Goal: Task Accomplishment & Management: Complete application form

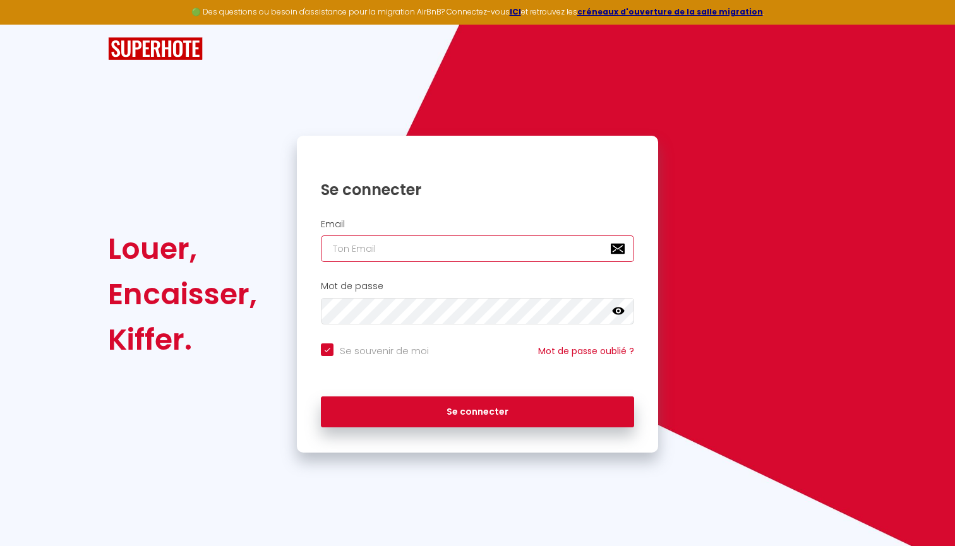
type input "[PERSON_NAME][EMAIL_ADDRESS][DOMAIN_NAME]"
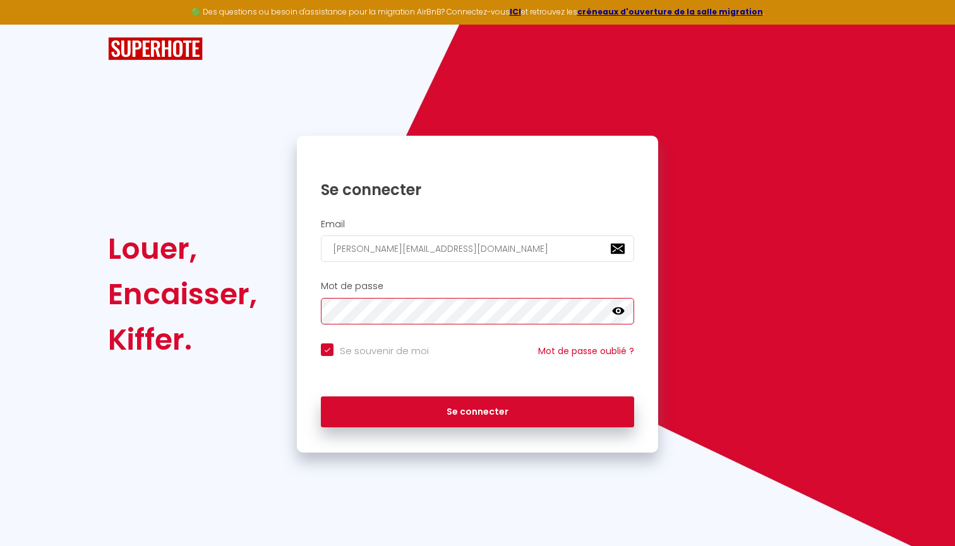
click at [478, 410] on button "Se connecter" at bounding box center [477, 413] width 313 height 32
checkbox input "true"
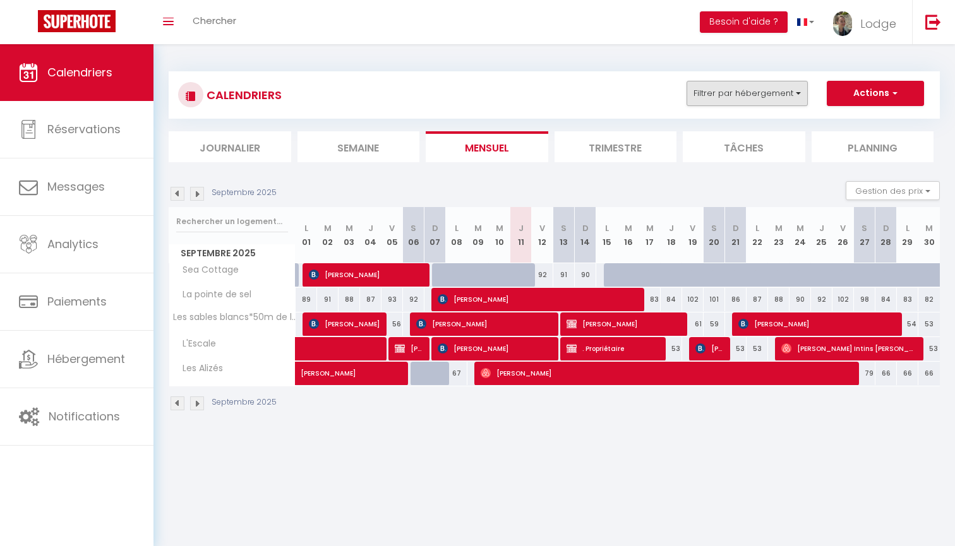
click at [740, 99] on button "Filtrer par hébergement" at bounding box center [747, 93] width 121 height 25
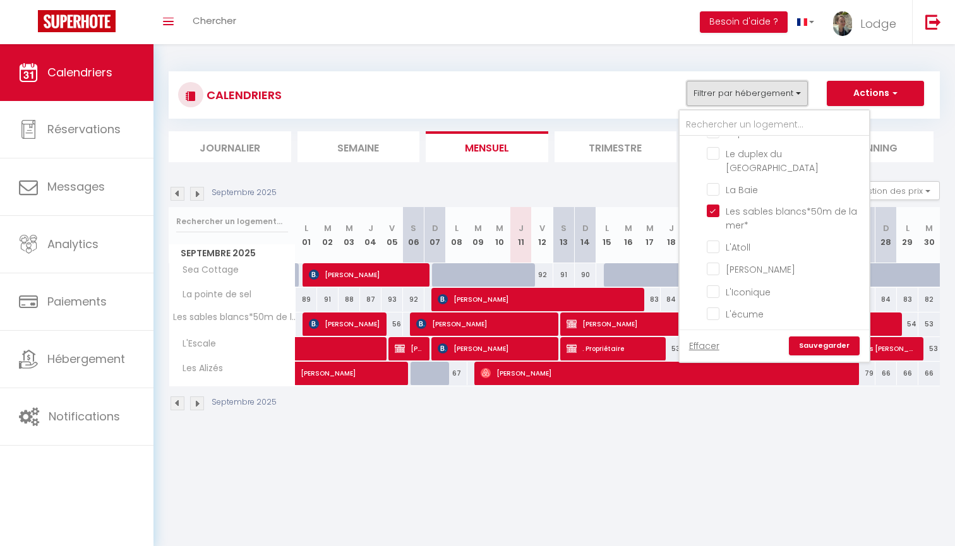
scroll to position [577, 0]
click at [715, 202] on input "Les sables blancs*50m de la mer*" at bounding box center [786, 208] width 158 height 13
checkbox input "false"
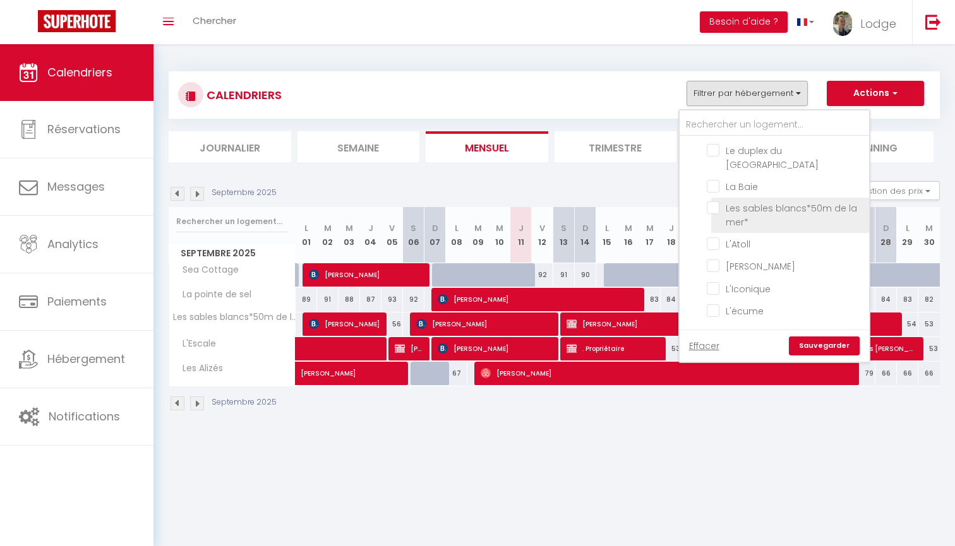
checkbox input "false"
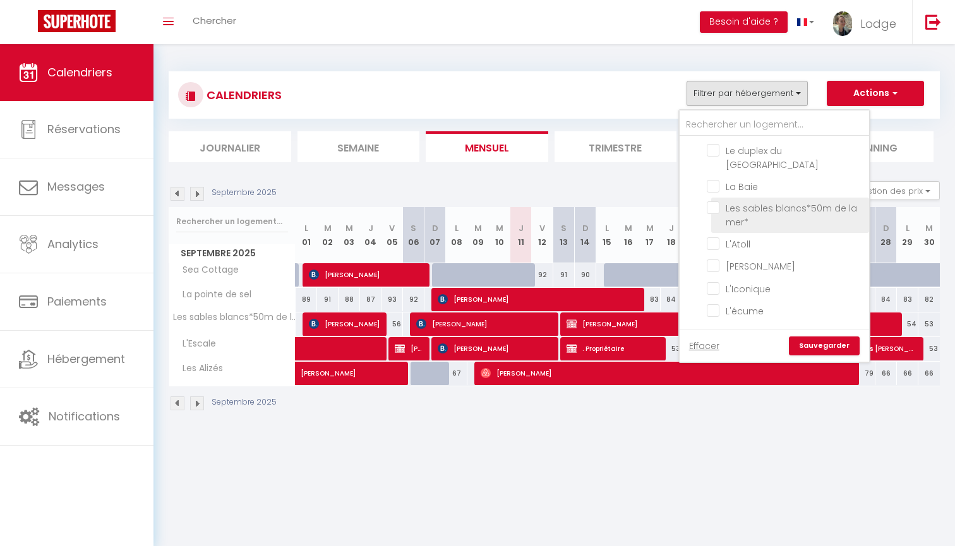
checkbox input "false"
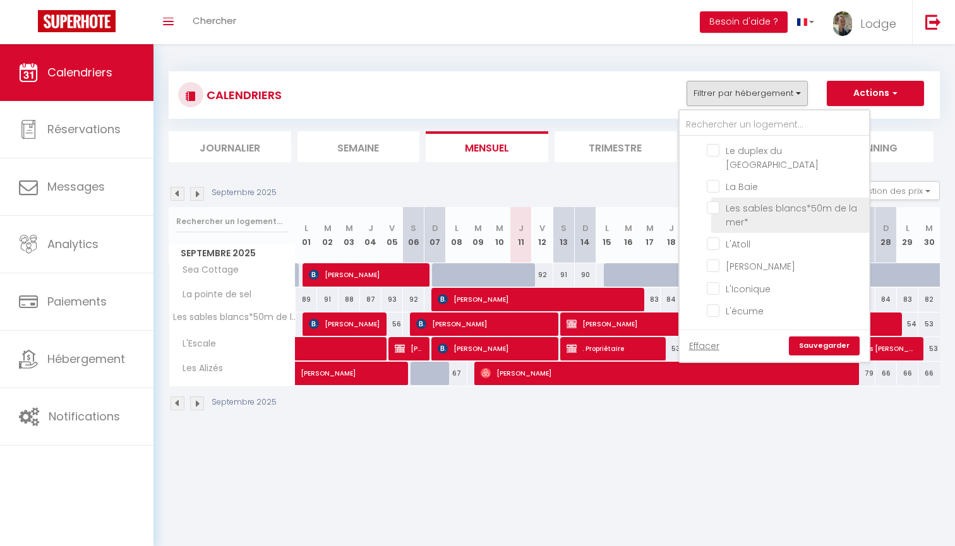
checkbox input "false"
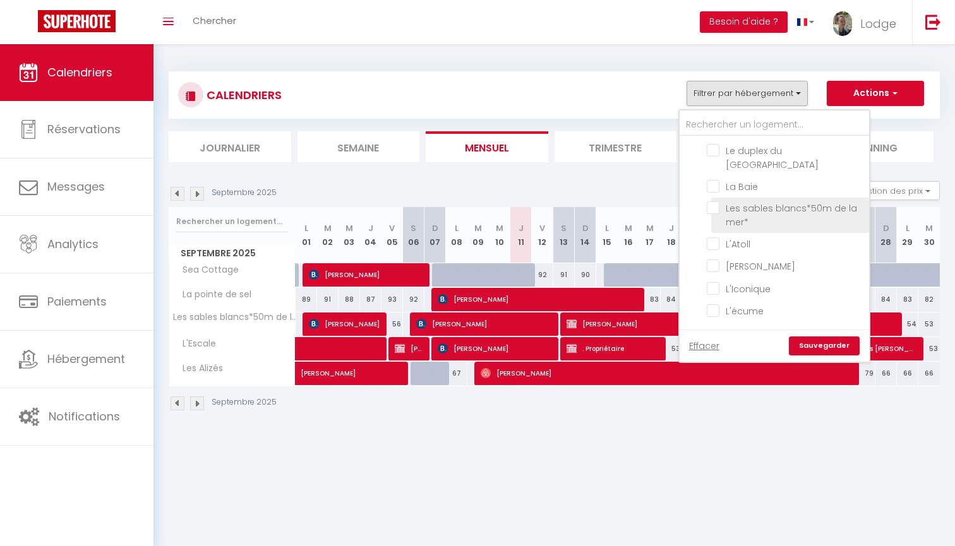
checkbox input "false"
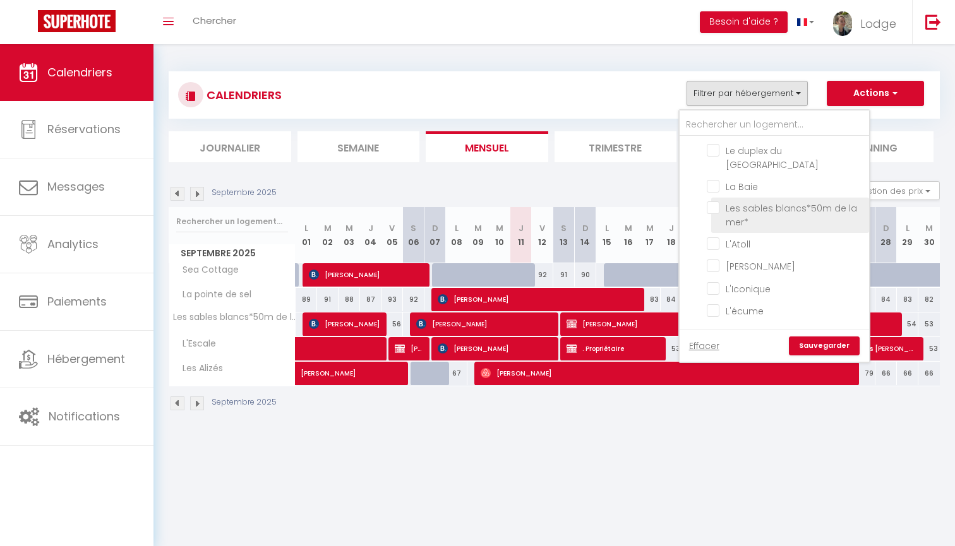
checkbox input "false"
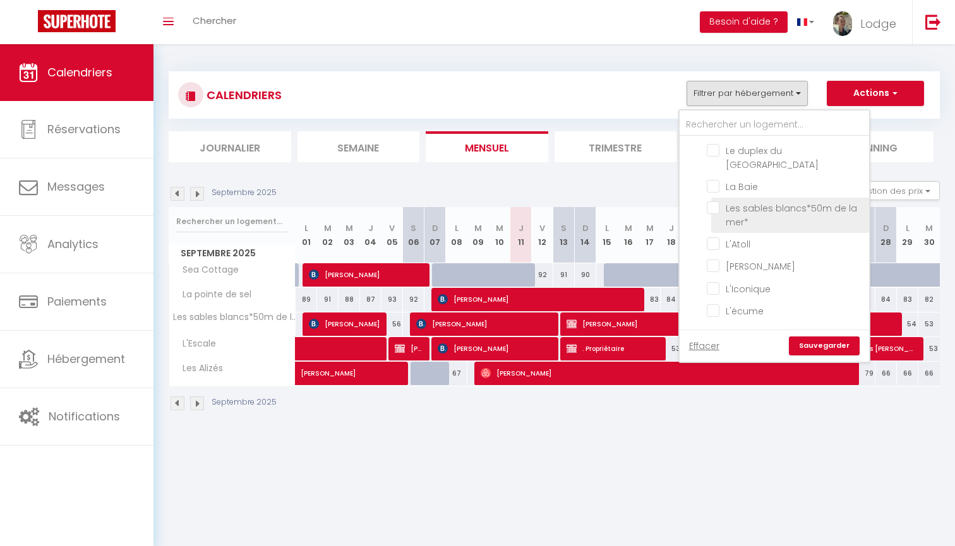
checkbox input "false"
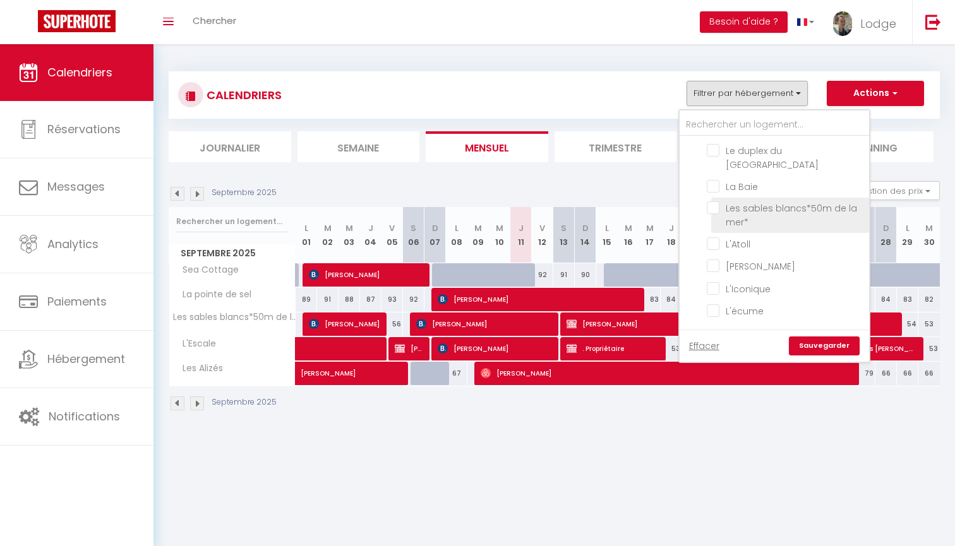
checkbox input "false"
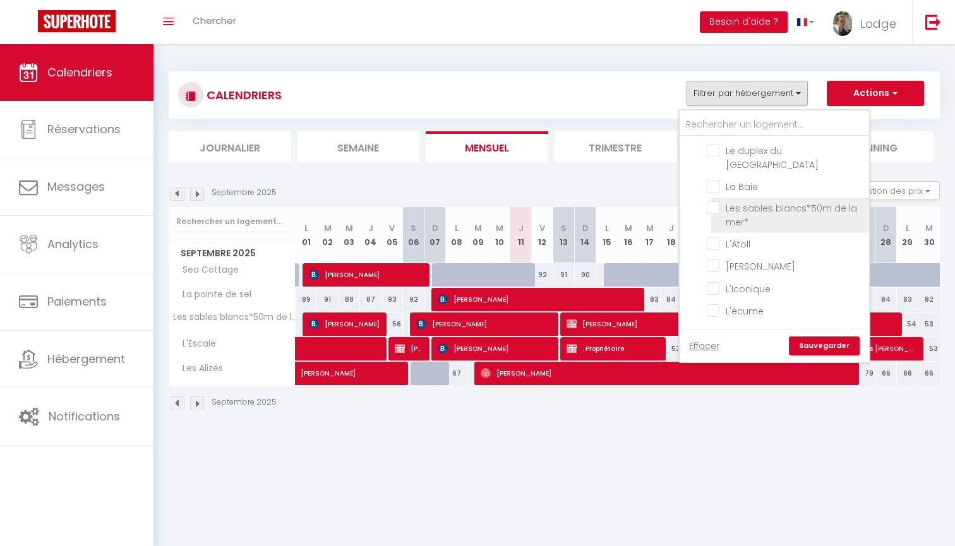
checkbox input "false"
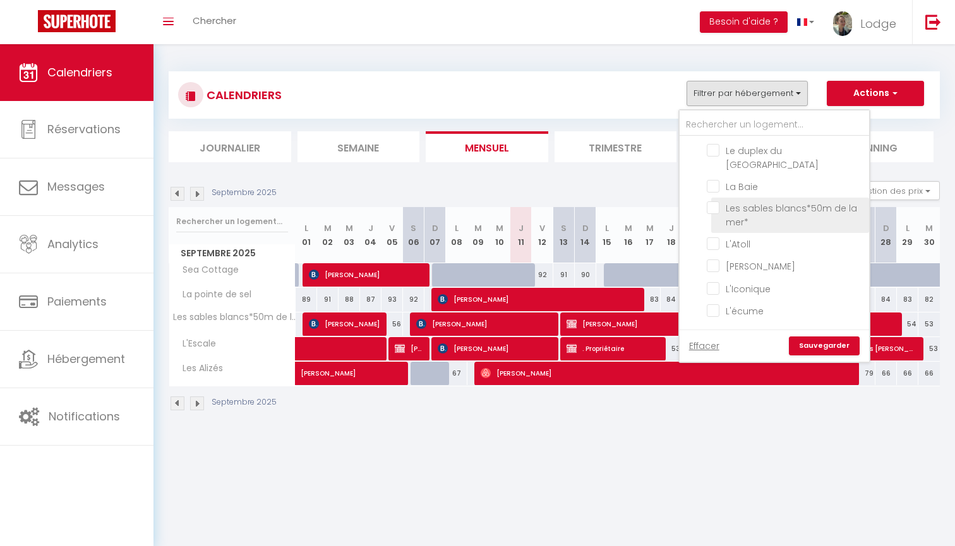
checkbox input "false"
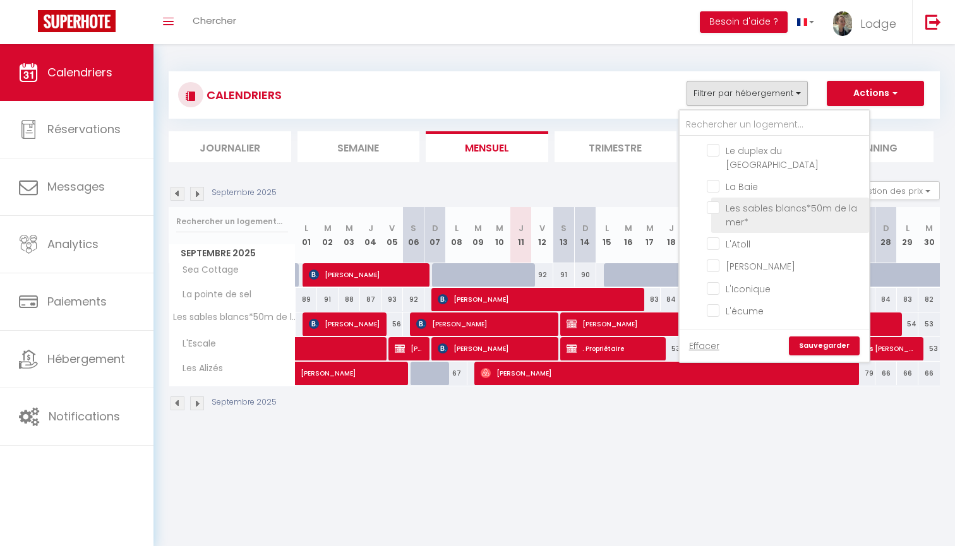
checkbox input "false"
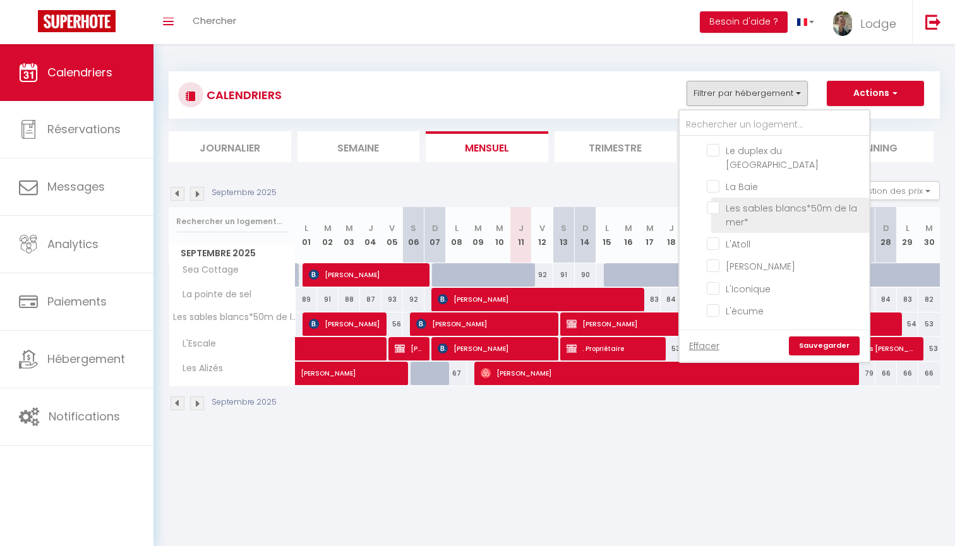
checkbox input "false"
checkbox input "true"
checkbox input "false"
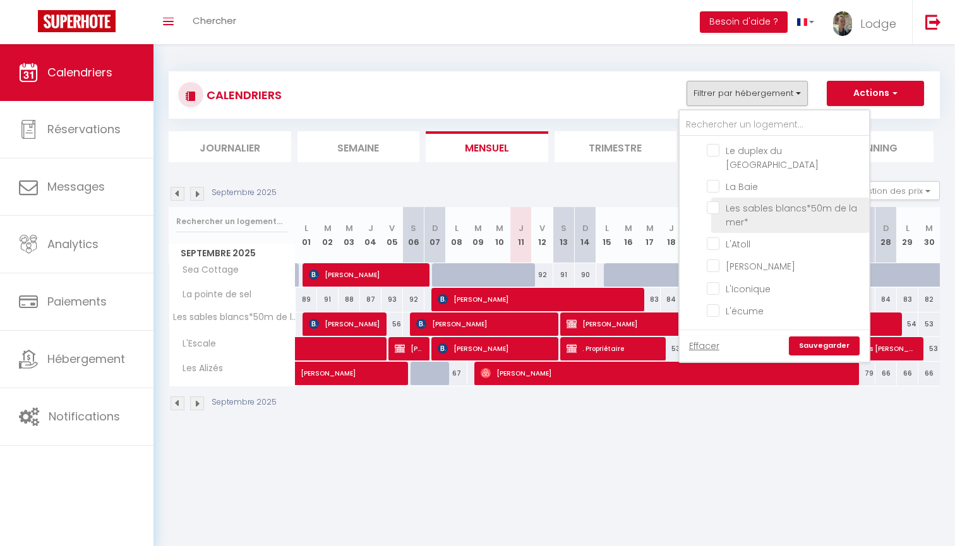
checkbox input "true"
checkbox input "false"
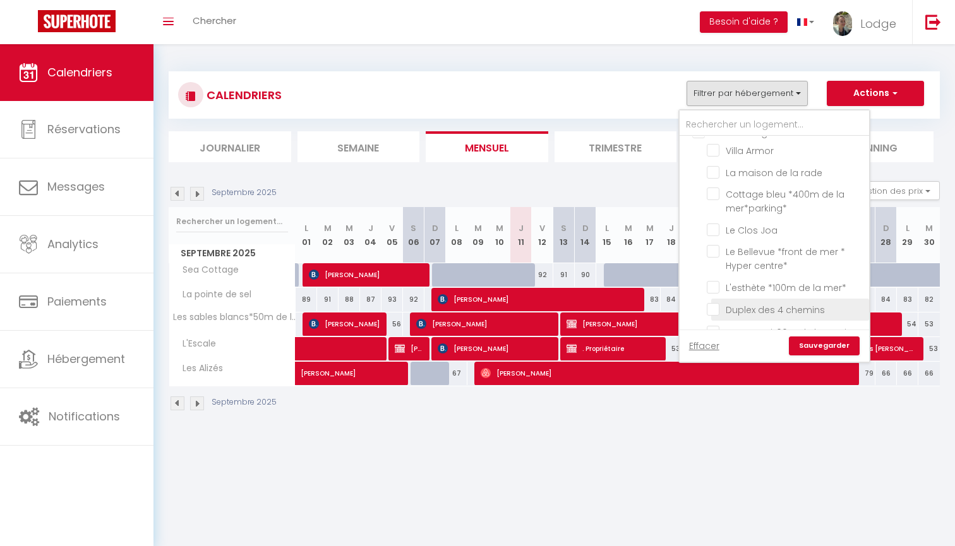
click at [714, 303] on input "Duplex des 4 chemins" at bounding box center [786, 309] width 158 height 13
checkbox input "true"
checkbox input "false"
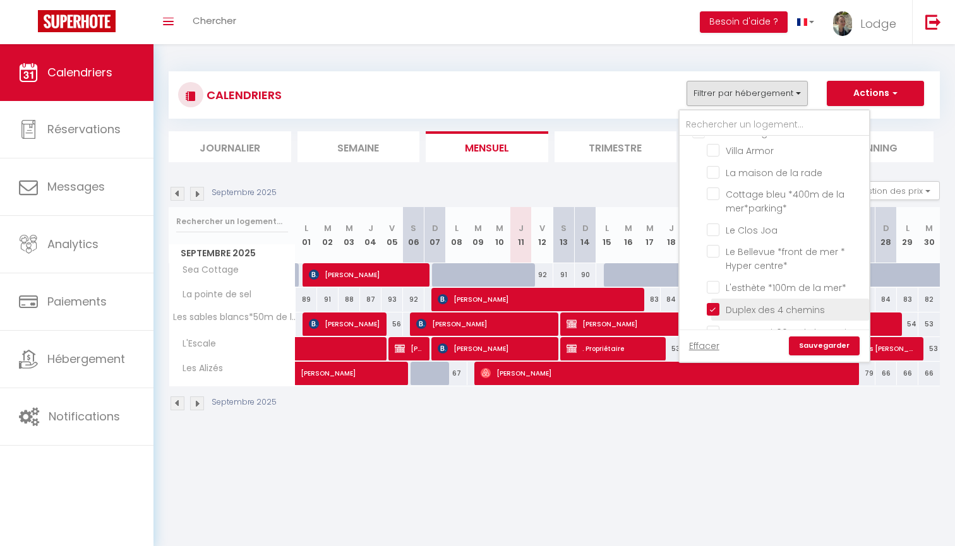
checkbox input "false"
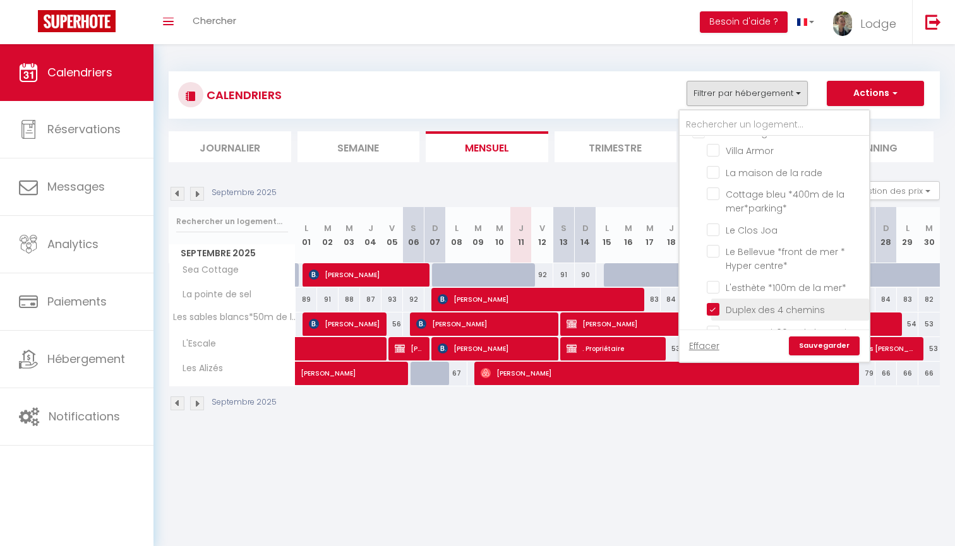
checkbox input "false"
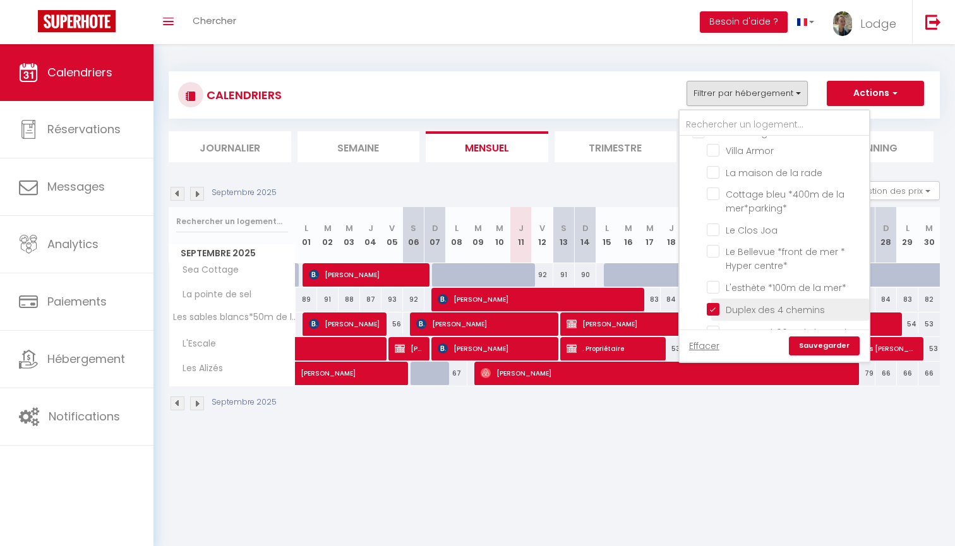
checkbox input "false"
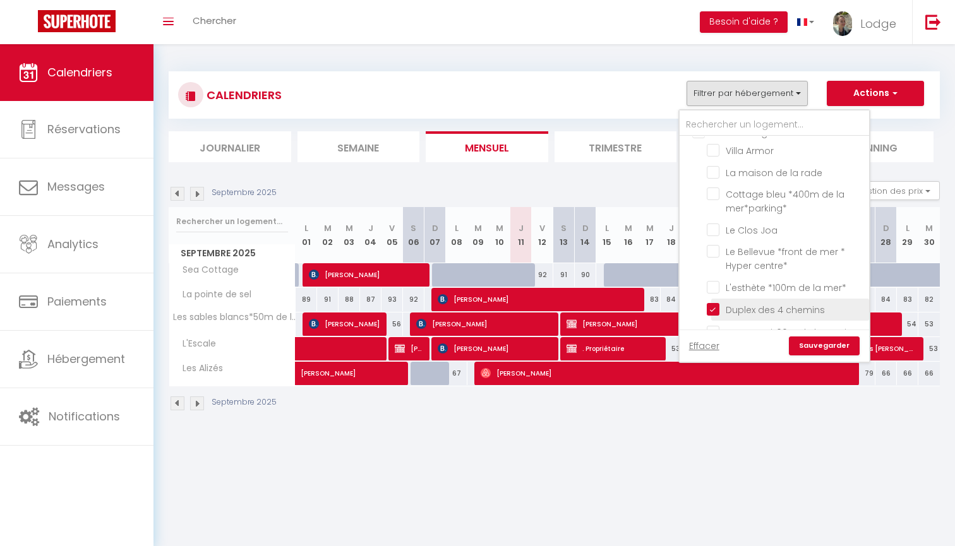
checkbox input "false"
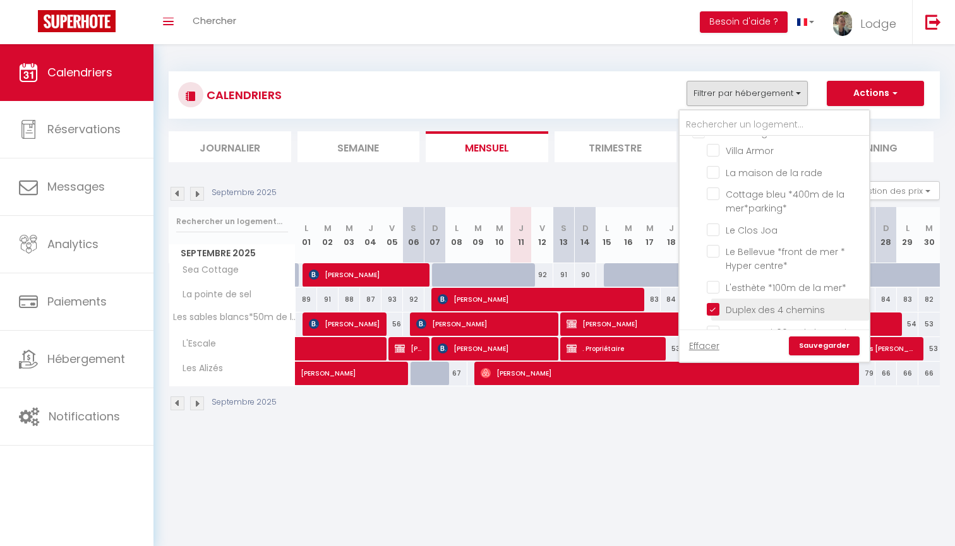
checkbox input "false"
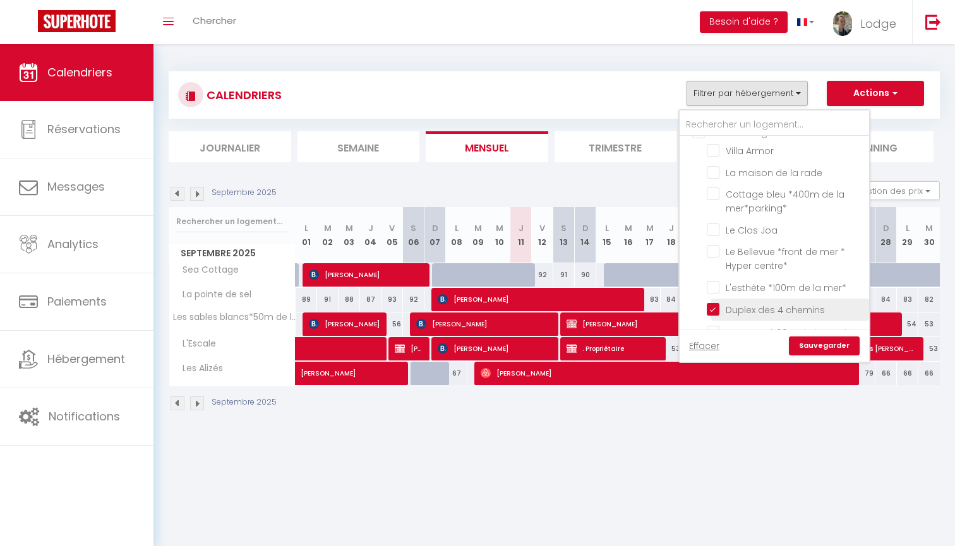
checkbox input "false"
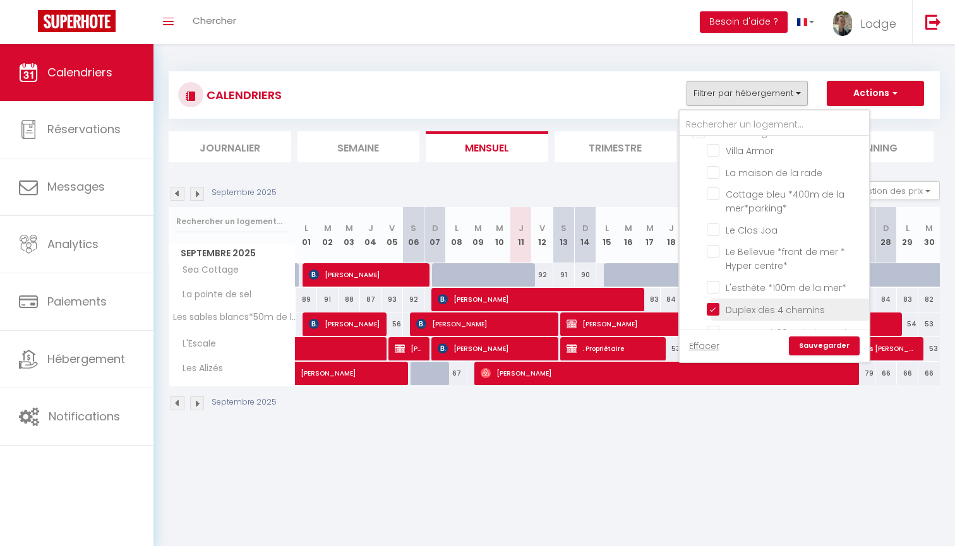
checkbox input "false"
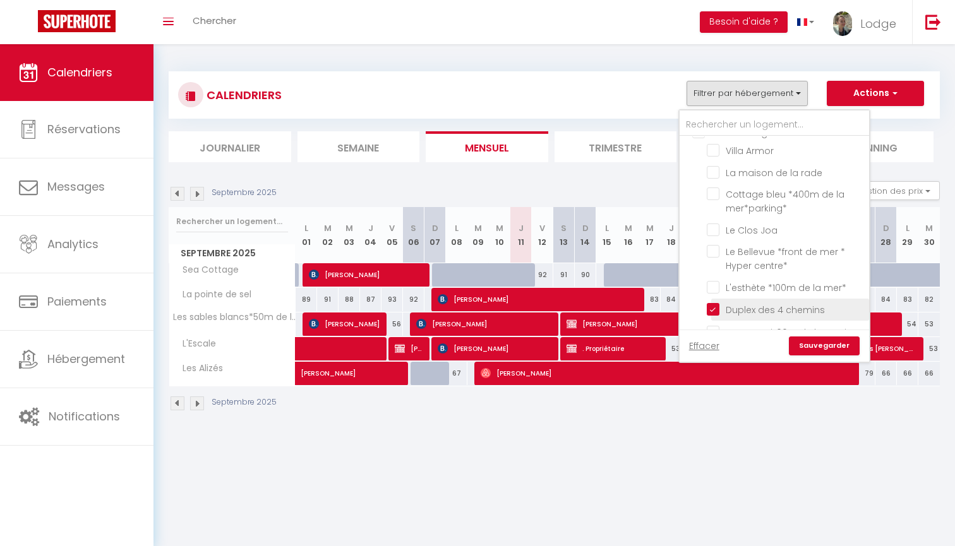
checkbox input "false"
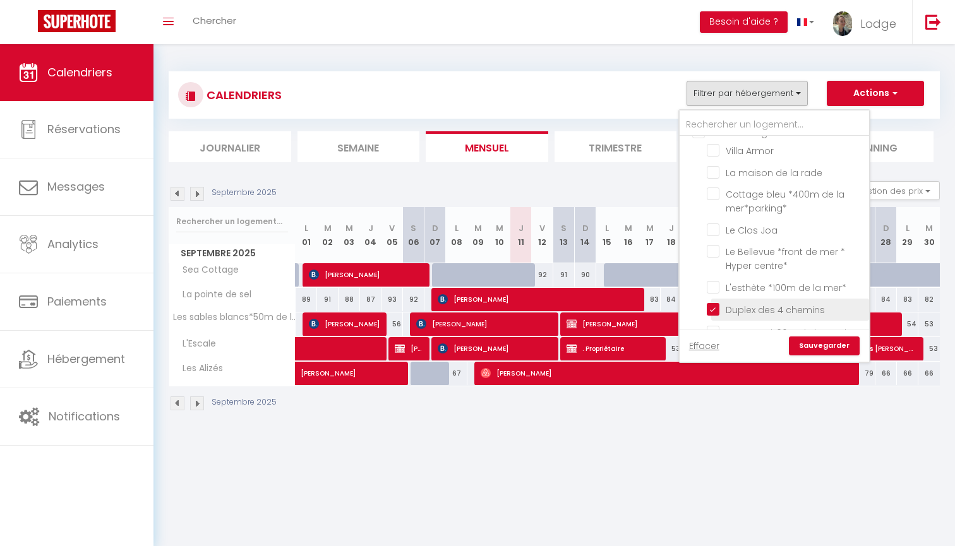
checkbox input "false"
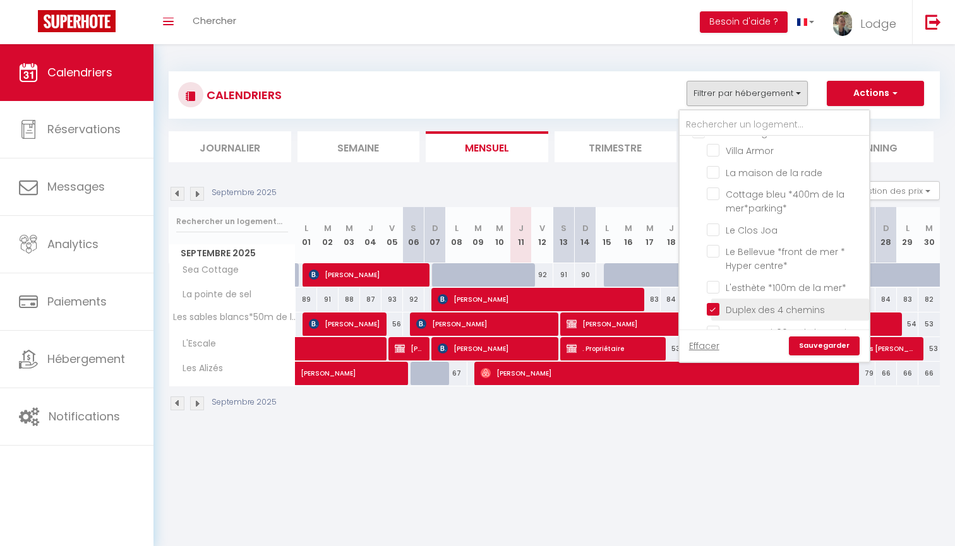
checkbox input "false"
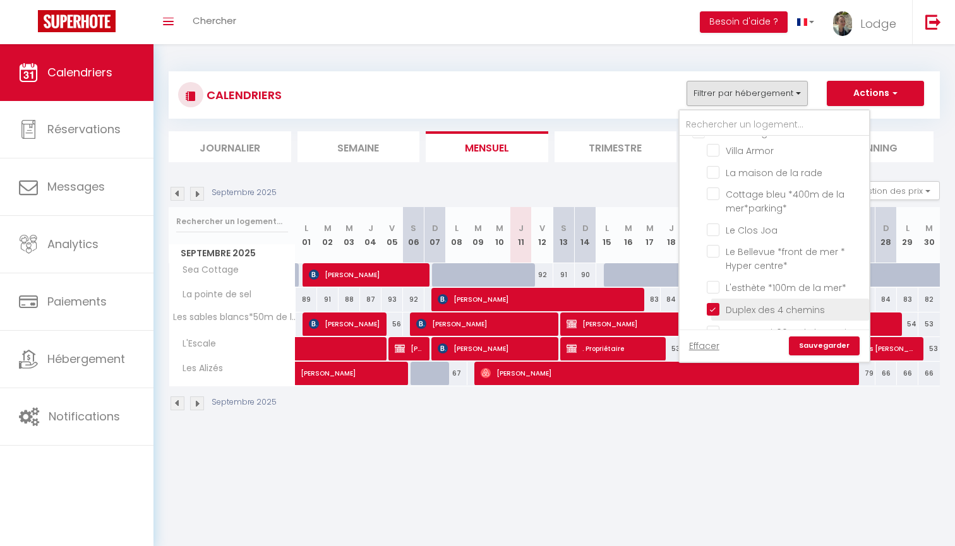
checkbox input "false"
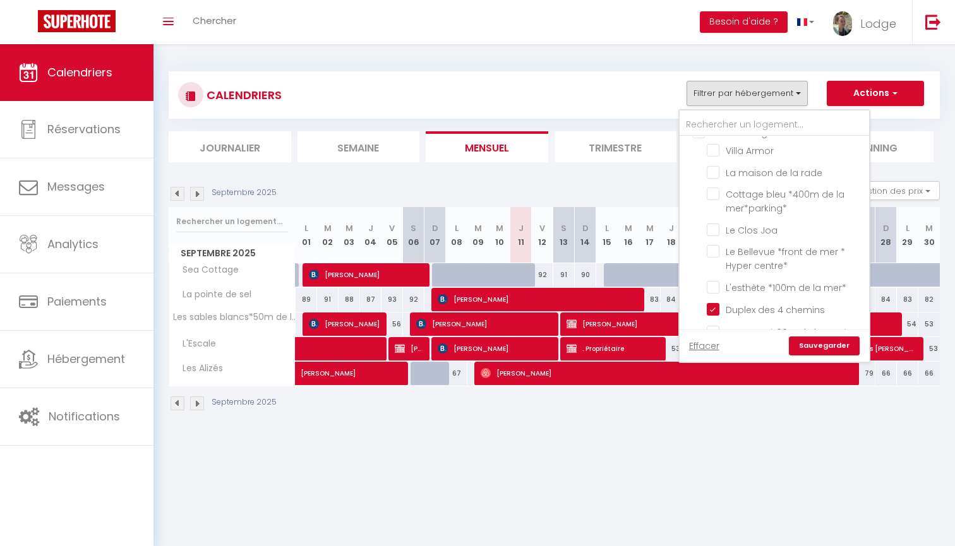
click at [812, 346] on link "Sauvegarder" at bounding box center [824, 346] width 71 height 19
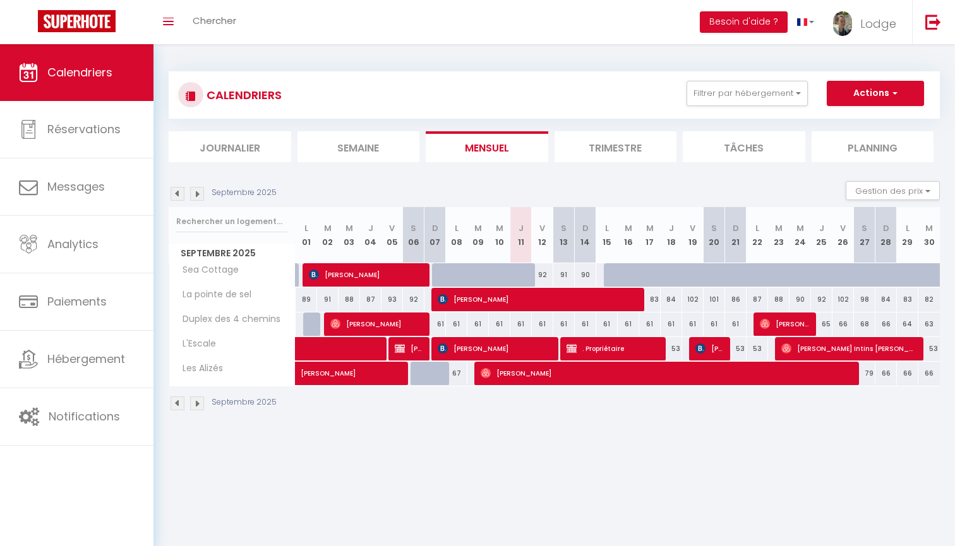
click at [775, 328] on span "[PERSON_NAME]" at bounding box center [785, 324] width 50 height 24
select select "OK"
select select "0"
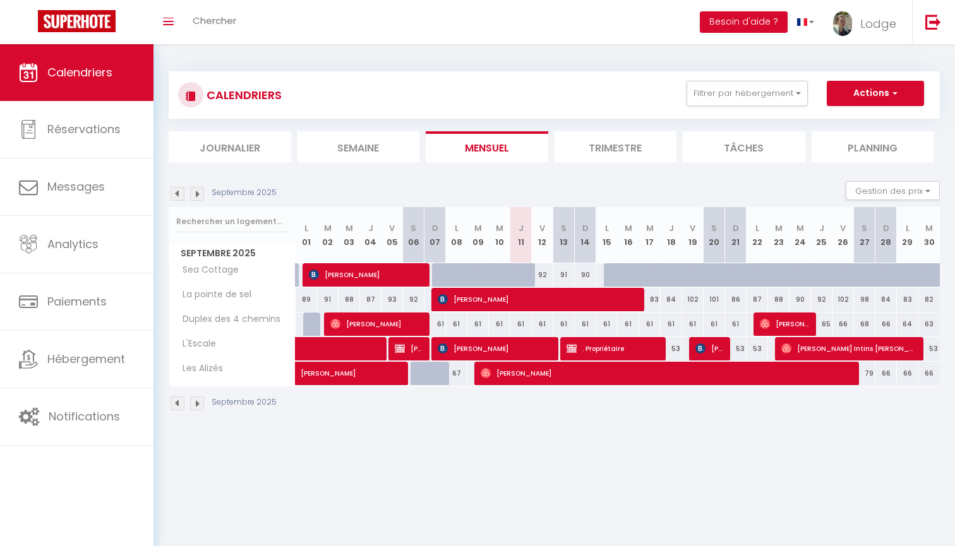
select select "1"
select select
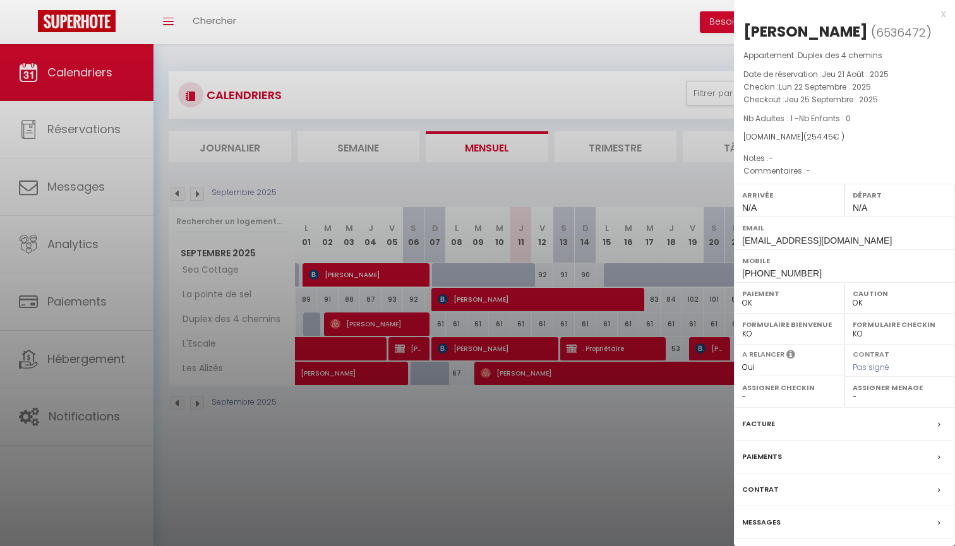
click at [567, 439] on div at bounding box center [477, 273] width 955 height 546
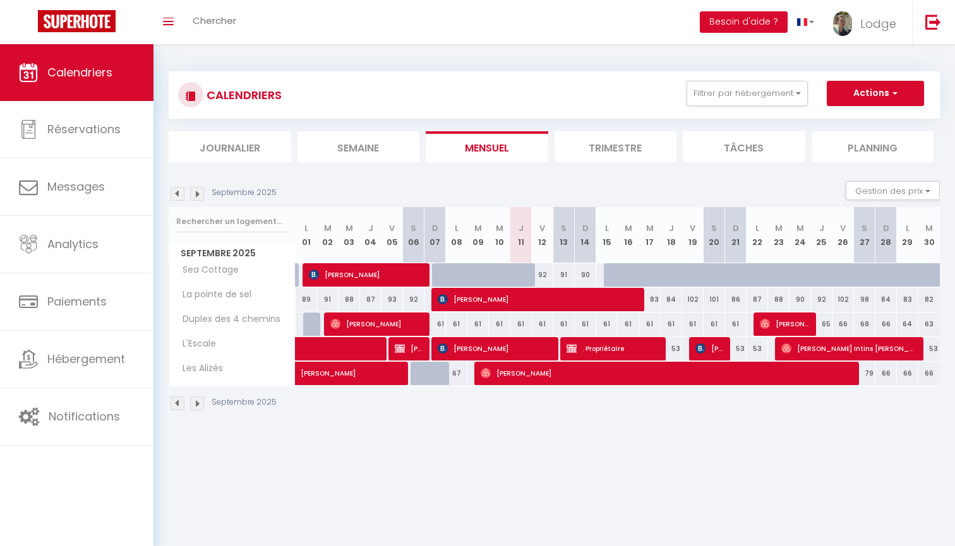
click at [772, 324] on span "[PERSON_NAME]" at bounding box center [785, 324] width 50 height 24
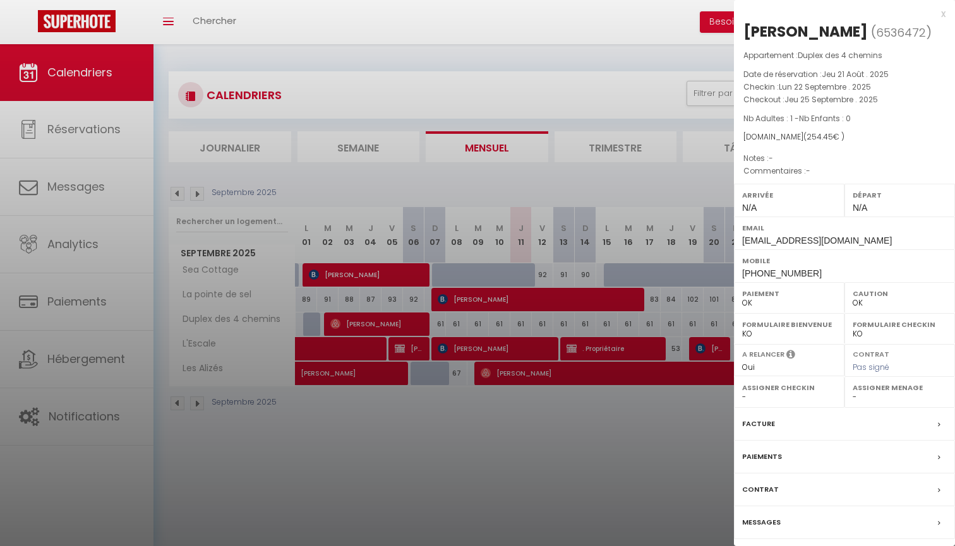
click at [762, 517] on label "Messages" at bounding box center [761, 522] width 39 height 13
select select
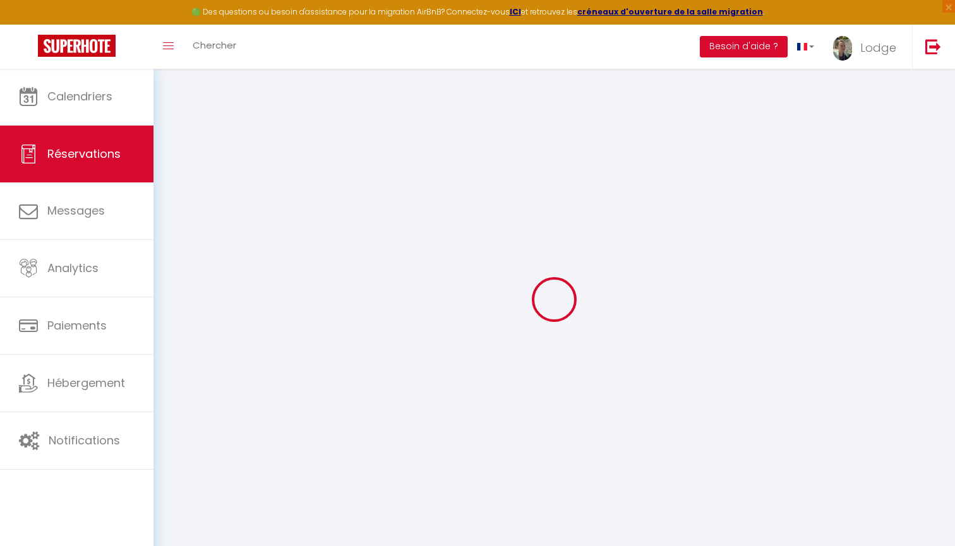
select select
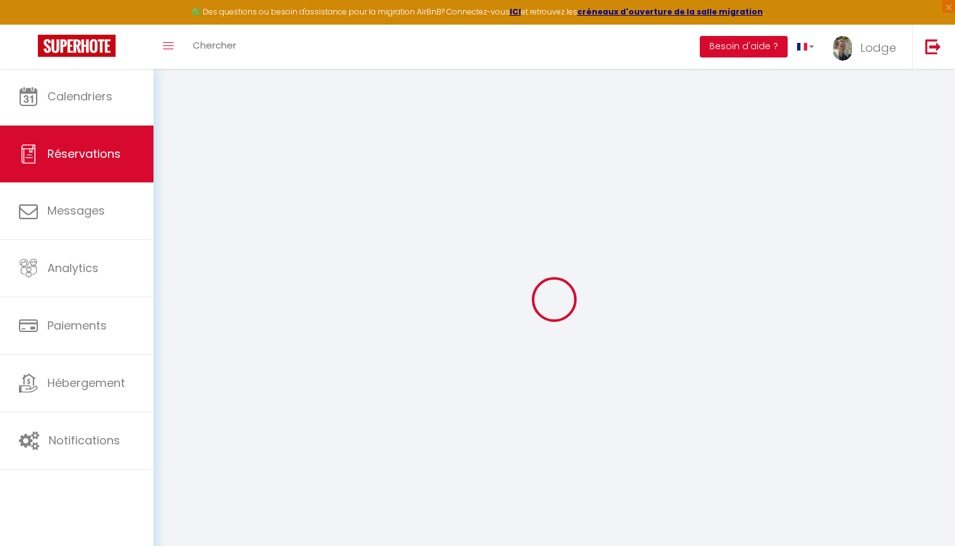
select select
checkbox input "false"
select select
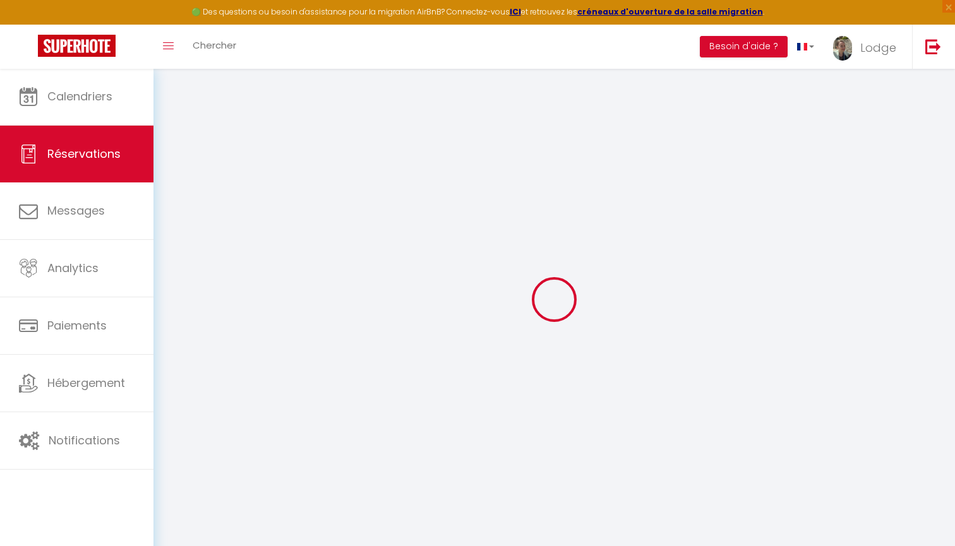
select select
checkbox input "false"
select select
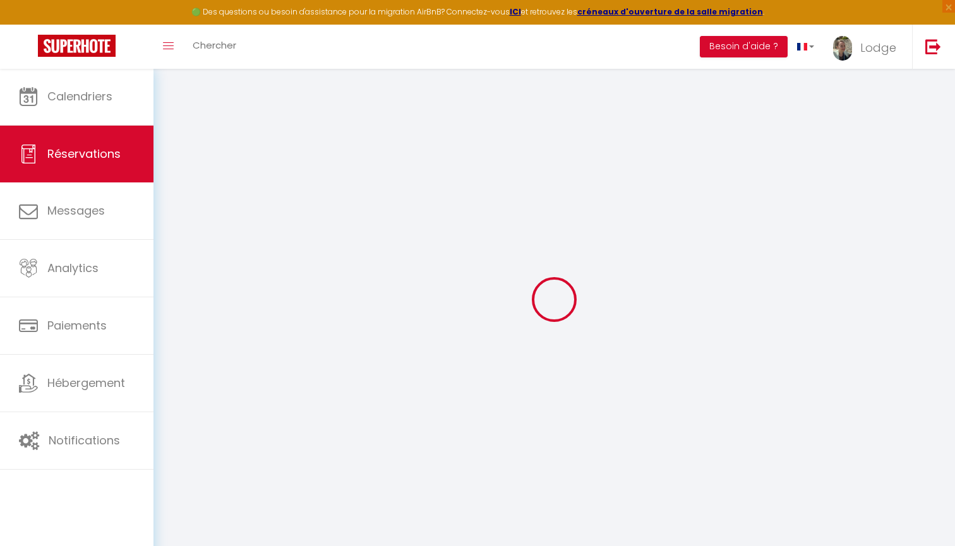
type input "[PERSON_NAME]"
type input "Gueguin"
type input "[EMAIL_ADDRESS][DOMAIN_NAME]"
type input "[PHONE_NUMBER]"
select select
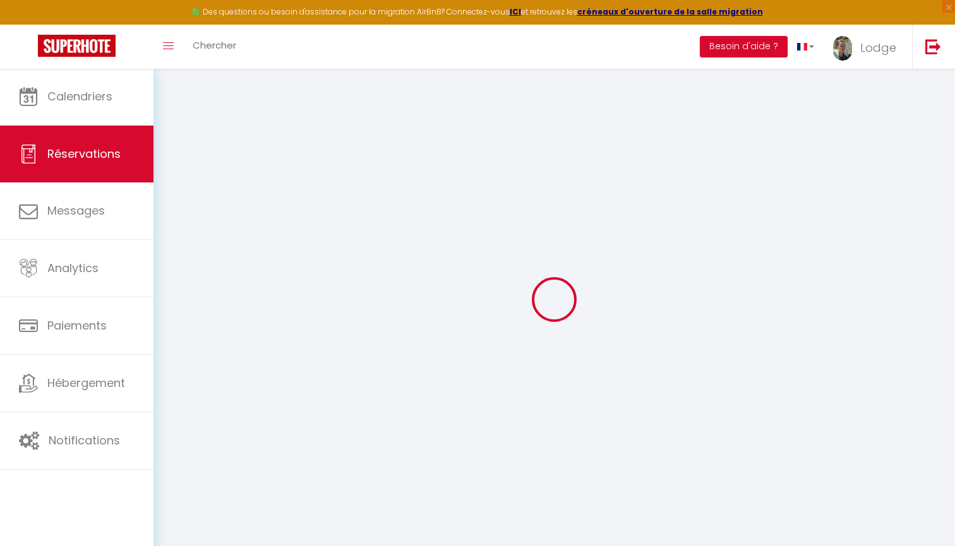
type input "36.6"
select select "17281"
select select "1"
select select
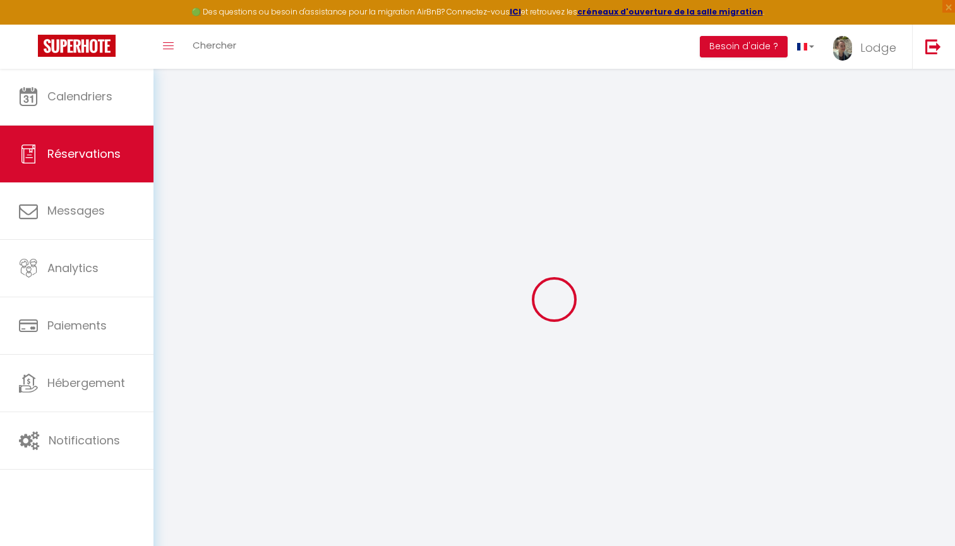
type input "1"
select select "12"
select select
type input "209"
checkbox input "false"
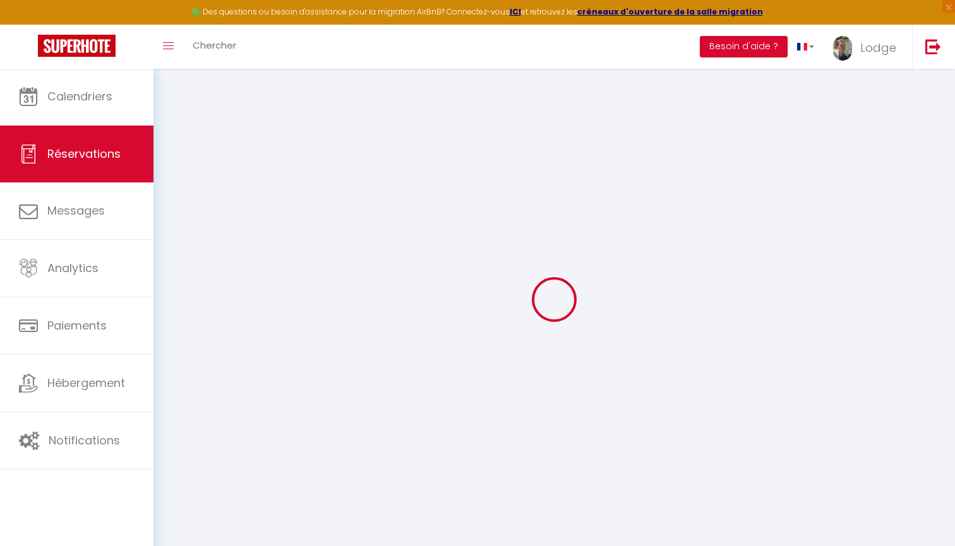
type input "0"
select select "1"
type input "35"
type input "0"
select select
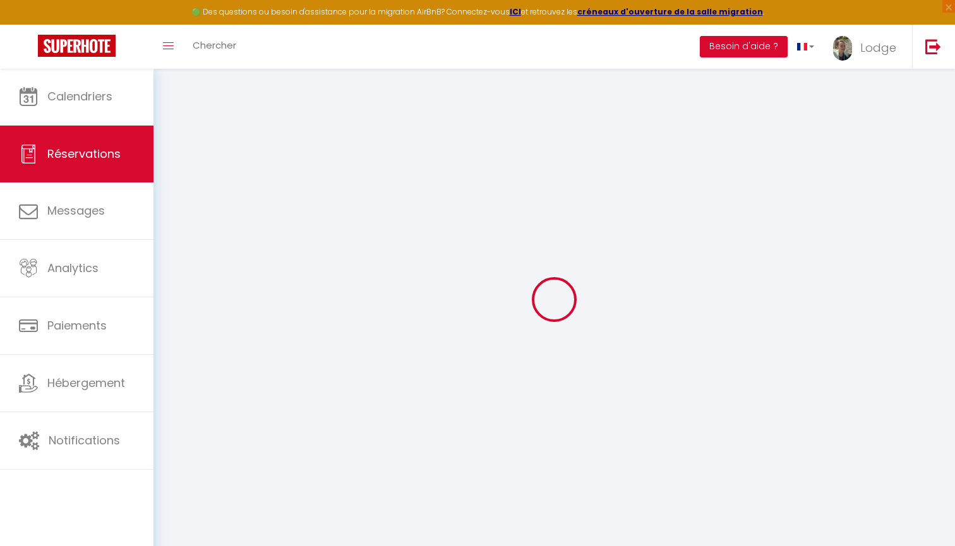
select select
select select "15"
checkbox input "false"
select select
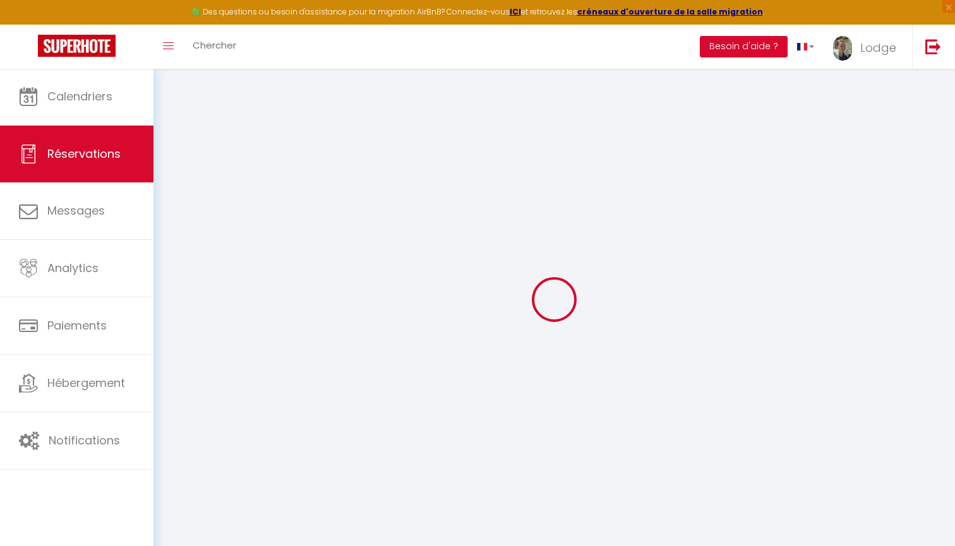
select select
checkbox input "false"
select select
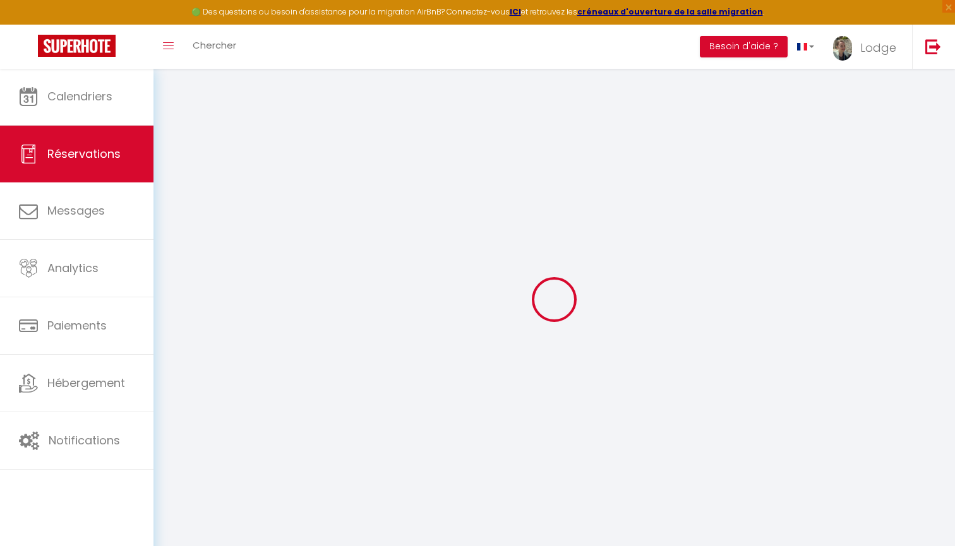
select select
checkbox input "false"
select select
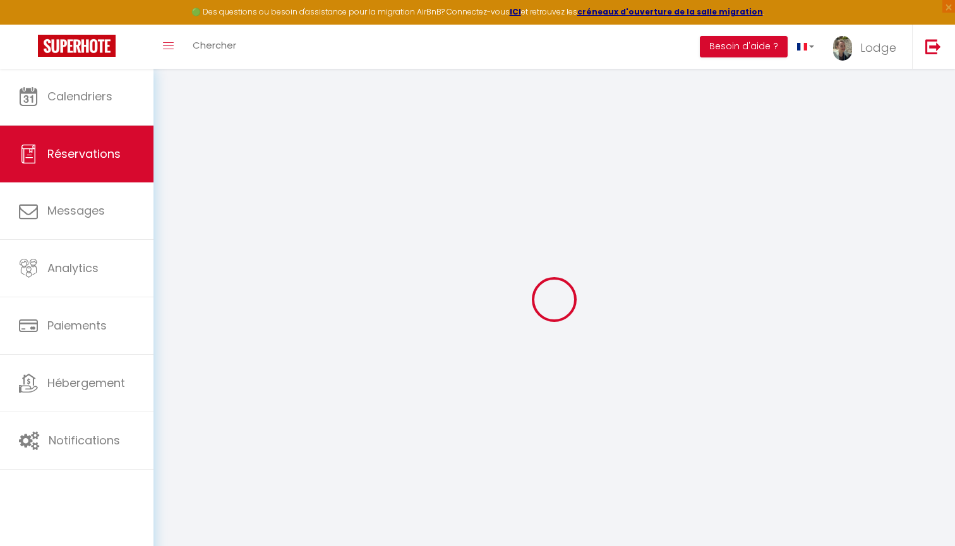
checkbox input "false"
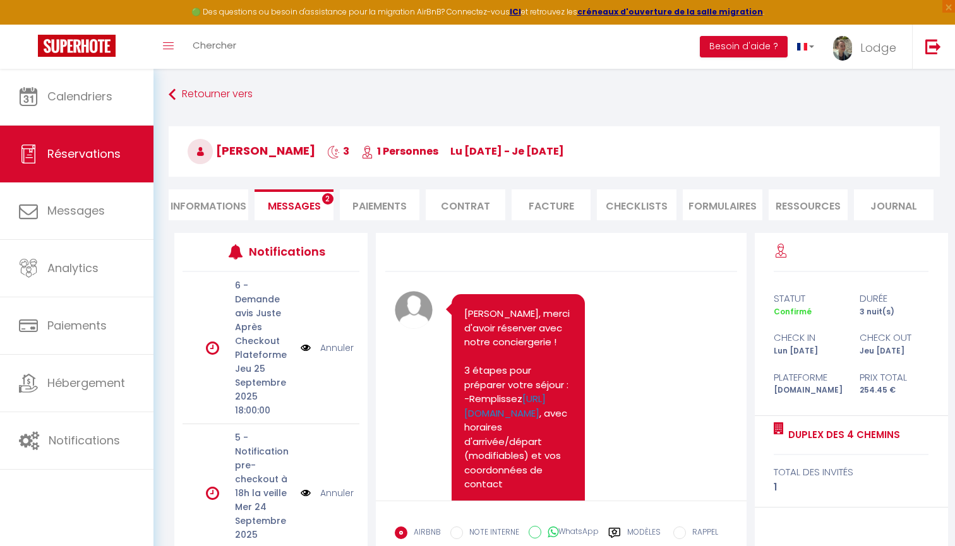
scroll to position [560, 0]
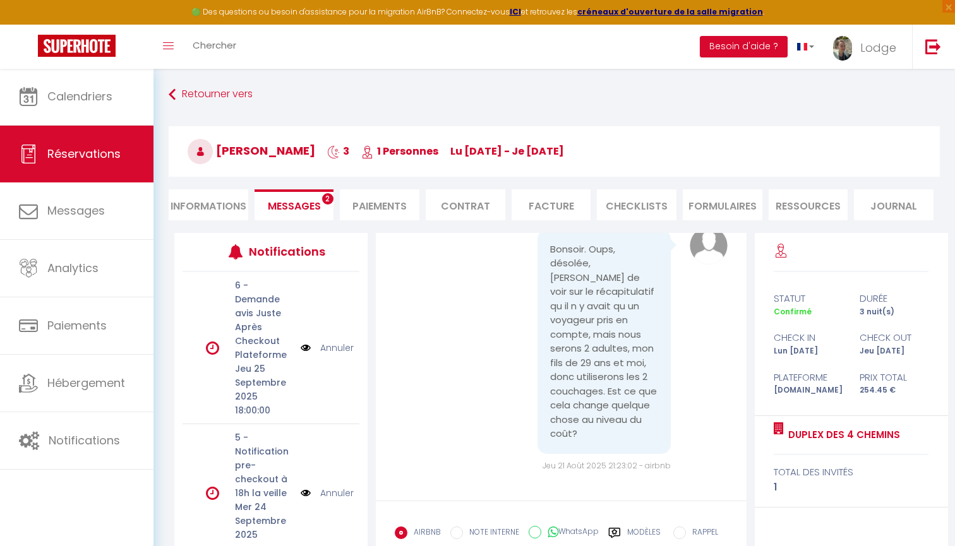
click at [307, 211] on span "Messages" at bounding box center [294, 206] width 53 height 15
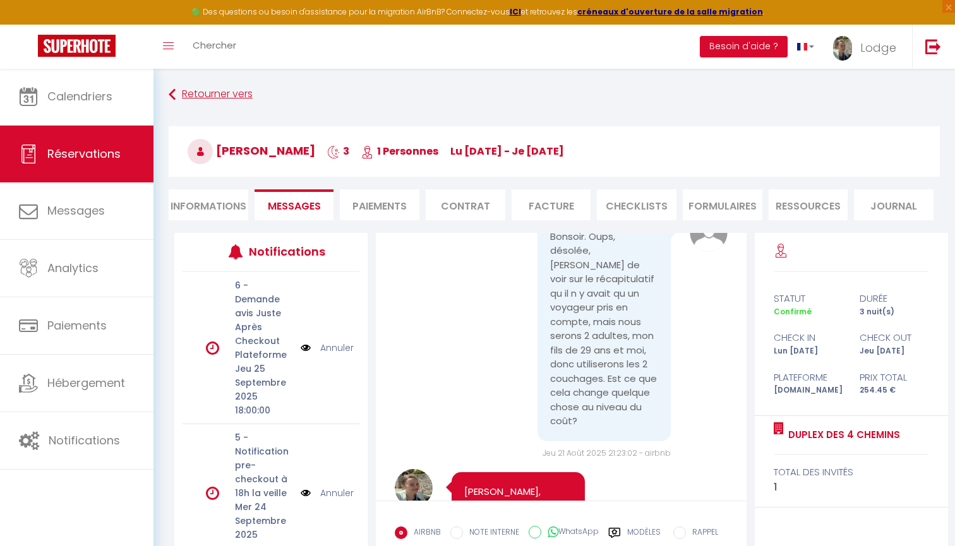
click at [207, 98] on link "Retourner vers" at bounding box center [554, 94] width 771 height 23
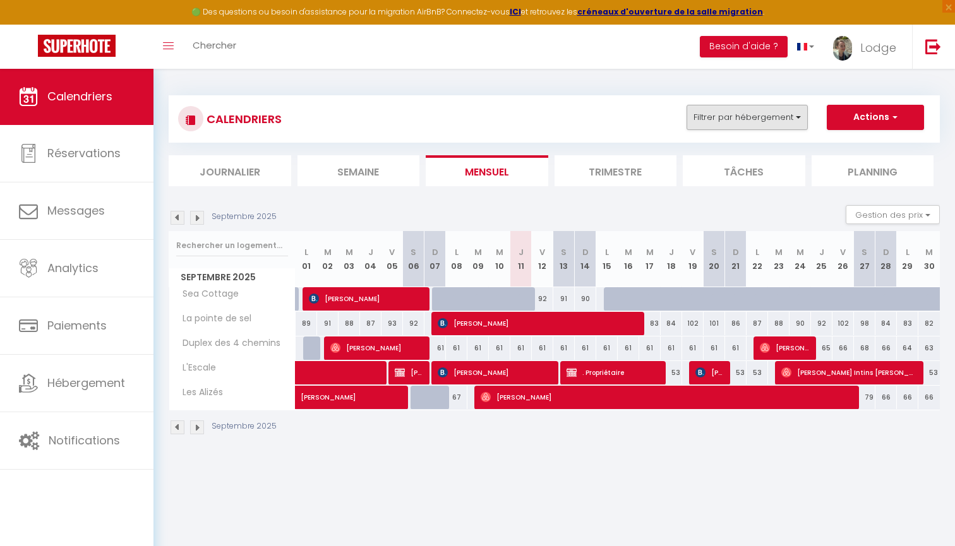
click at [752, 117] on button "Filtrer par hébergement" at bounding box center [747, 117] width 121 height 25
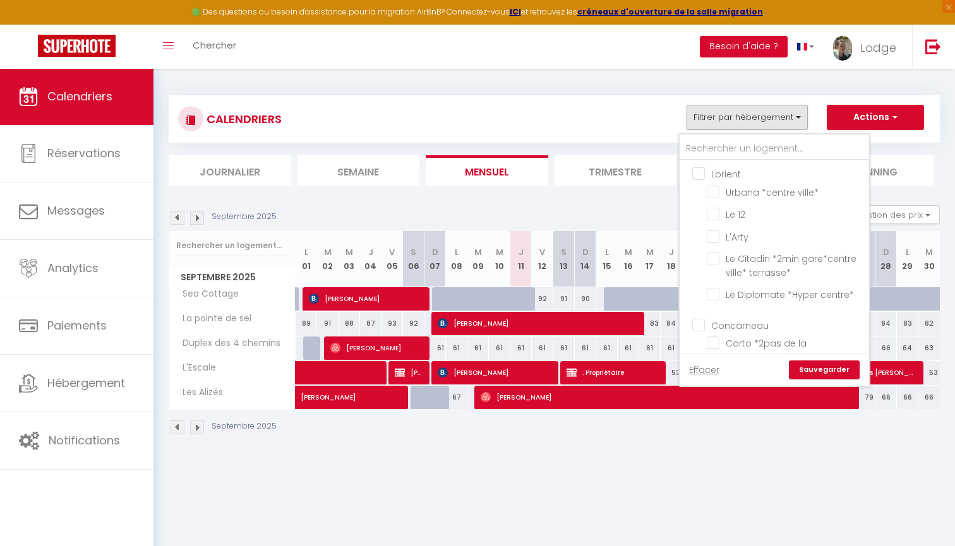
click at [863, 119] on button "Actions" at bounding box center [875, 117] width 97 height 25
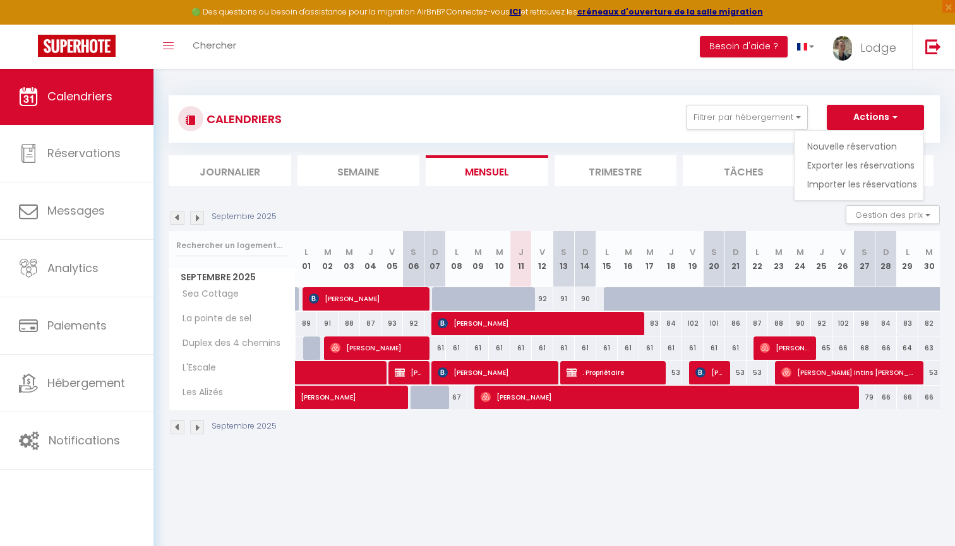
click at [843, 143] on link "Nouvelle réservation" at bounding box center [862, 146] width 110 height 19
select select
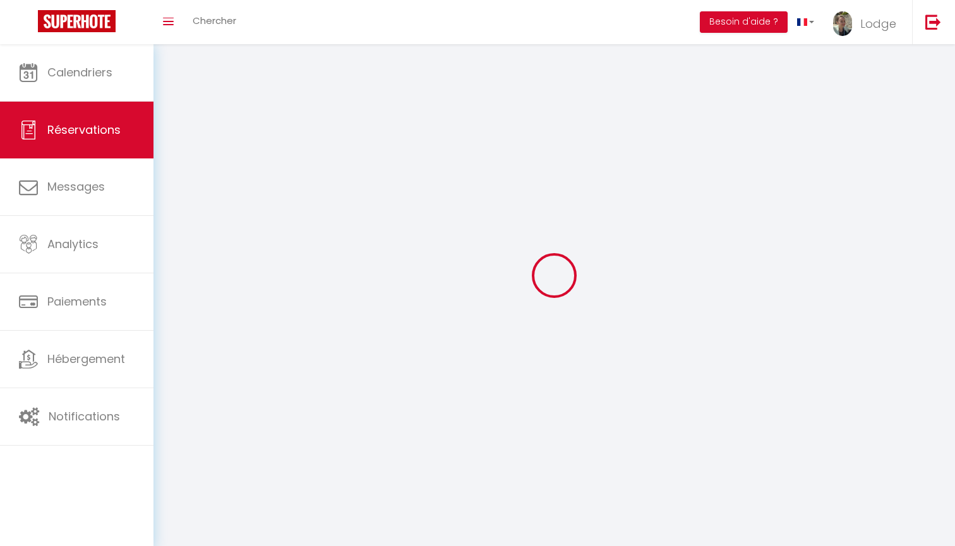
select select
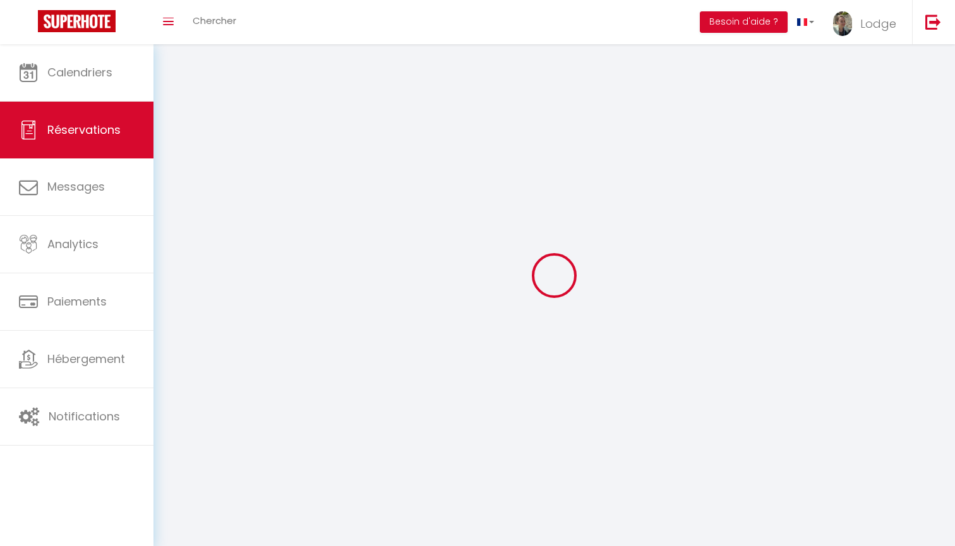
select select
checkbox input "false"
select select
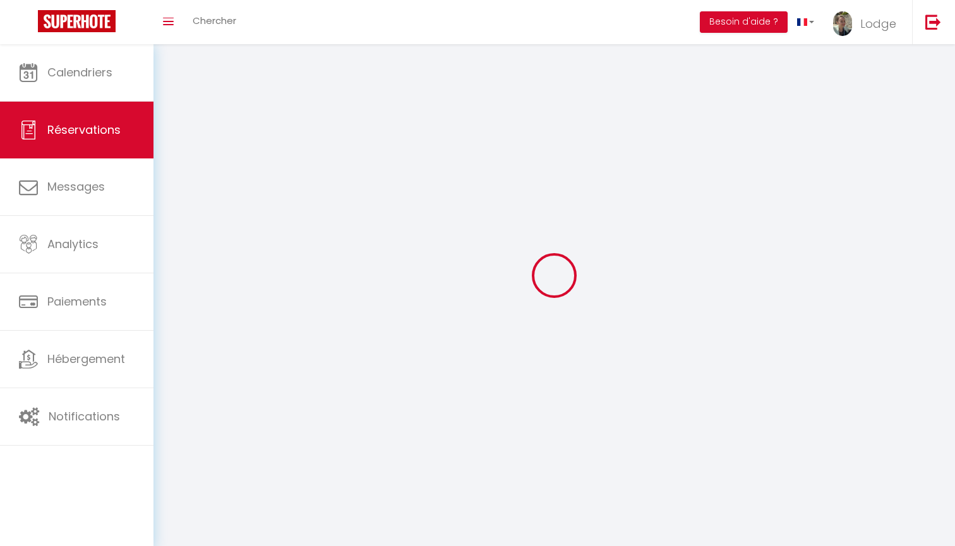
select select
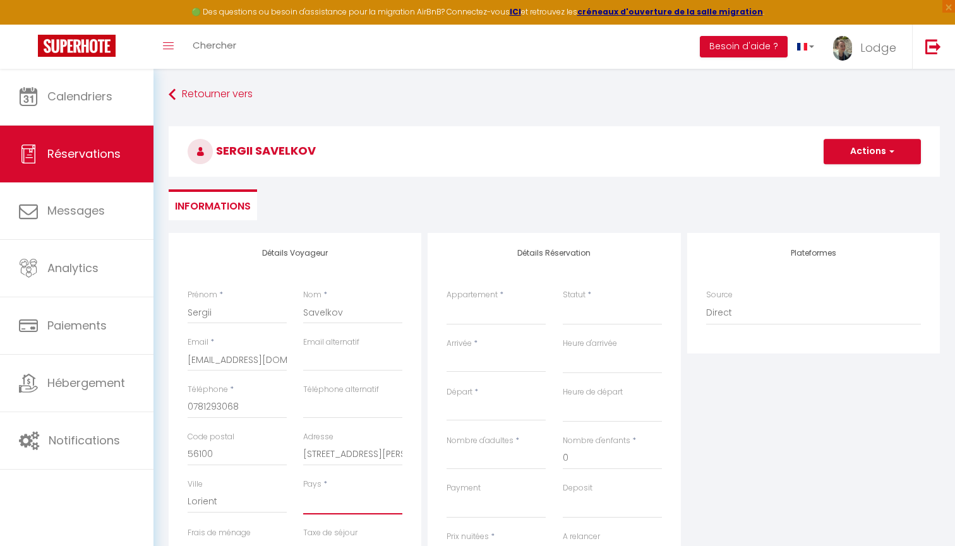
click at [323, 491] on select "[GEOGRAPHIC_DATA] [GEOGRAPHIC_DATA] [GEOGRAPHIC_DATA] [GEOGRAPHIC_DATA] [GEOGRA…" at bounding box center [352, 503] width 99 height 24
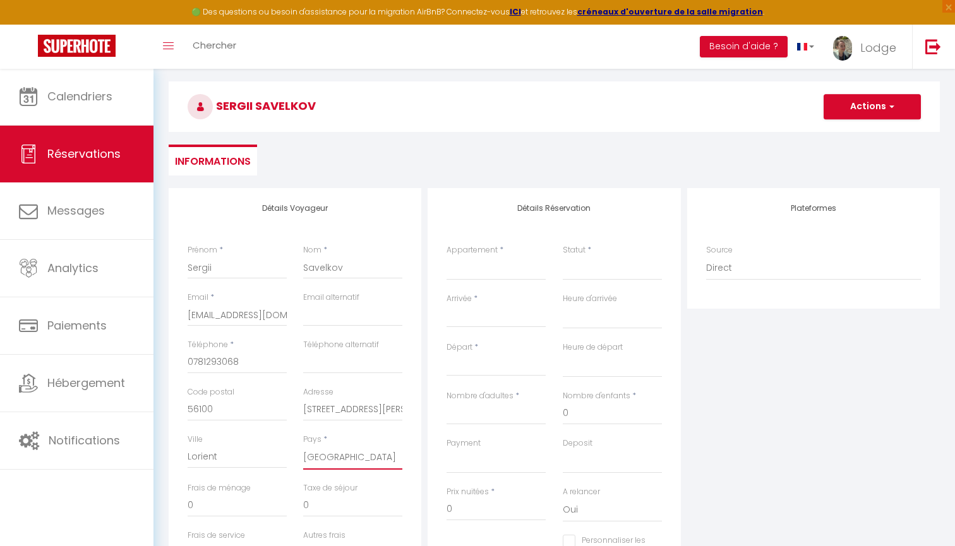
scroll to position [59, 0]
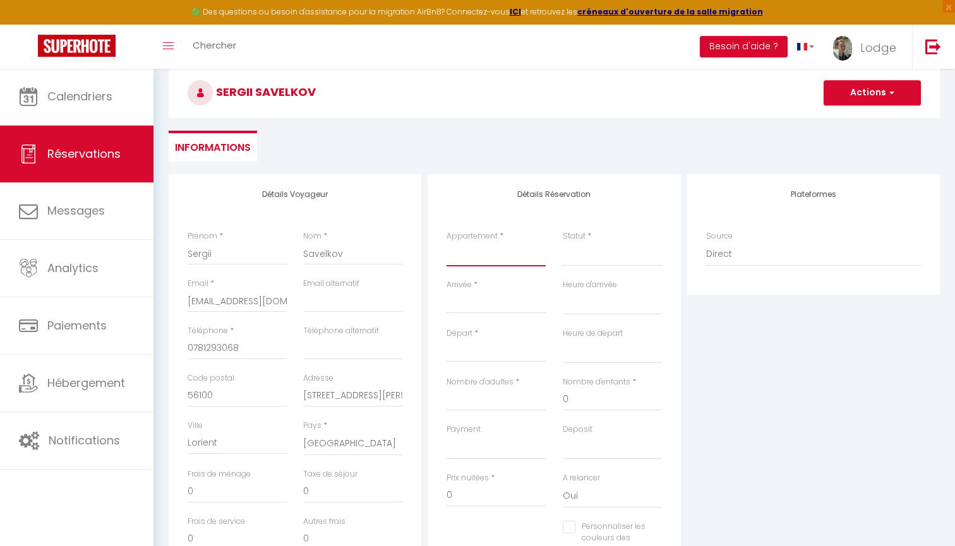
click at [476, 262] on select "Modern stud' *hyper centre* 50m de la mer* Sea Cottage Penty du Talud Rêve salé…" at bounding box center [496, 255] width 99 height 24
click at [613, 248] on select "Confirmé Non Confirmé [PERSON_NAME] par le voyageur No Show Request" at bounding box center [612, 255] width 99 height 24
click at [500, 301] on input "Arrivée" at bounding box center [496, 304] width 99 height 16
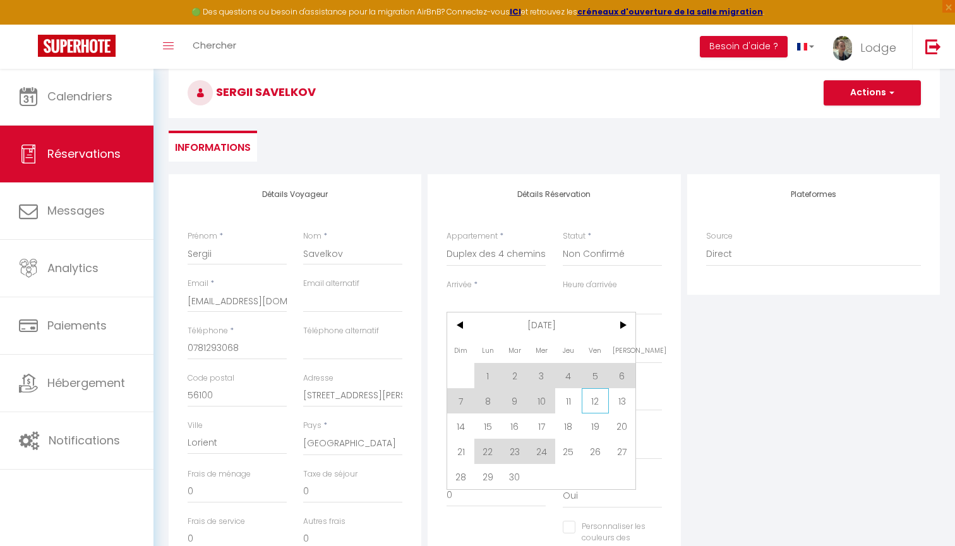
click at [594, 404] on span "12" at bounding box center [595, 400] width 27 height 25
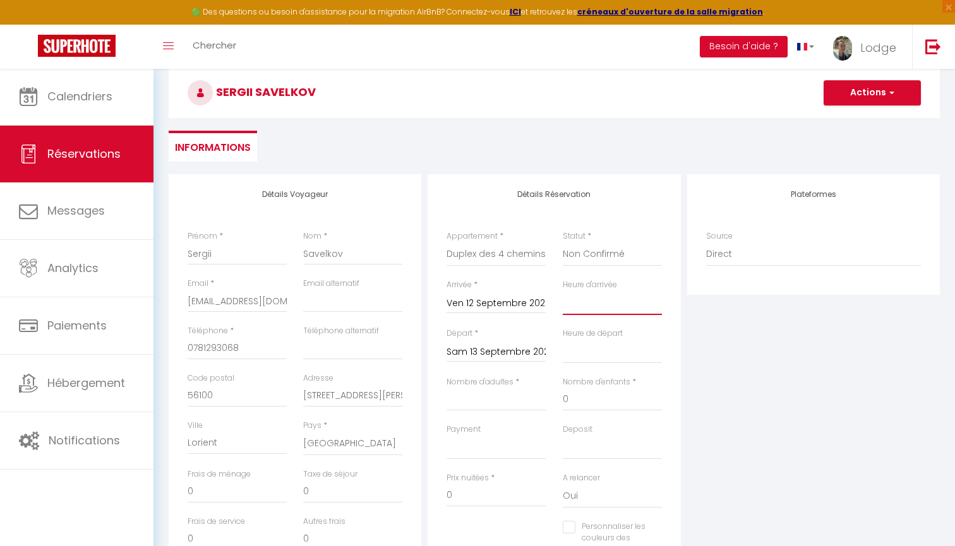
click at [605, 304] on select "00:00 00:30 01:00 01:30 02:00 02:30 03:00 03:30 04:00 04:30 05:00 05:30 06:00 0…" at bounding box center [612, 303] width 99 height 24
click at [509, 344] on input "Sam 13 Septembre 2025" at bounding box center [496, 352] width 99 height 16
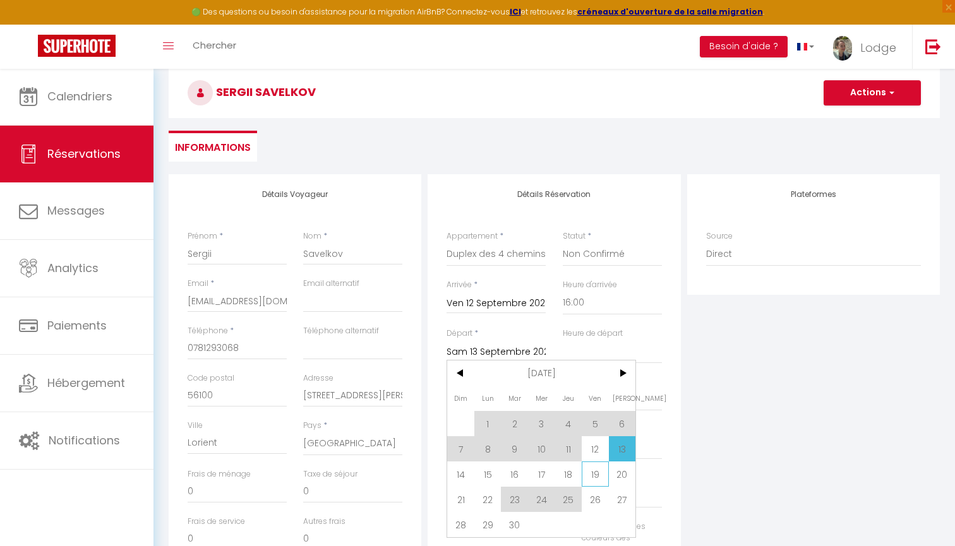
click at [599, 476] on span "19" at bounding box center [595, 474] width 27 height 25
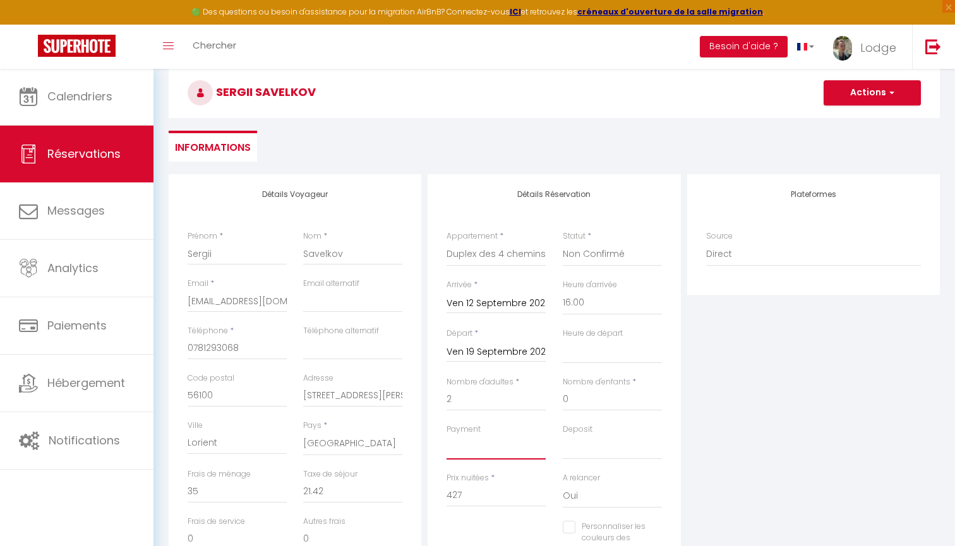
click at [481, 452] on select "OK KO" at bounding box center [496, 448] width 99 height 24
click at [587, 450] on select "OK KO" at bounding box center [612, 448] width 99 height 24
click at [471, 493] on input "427" at bounding box center [496, 495] width 99 height 23
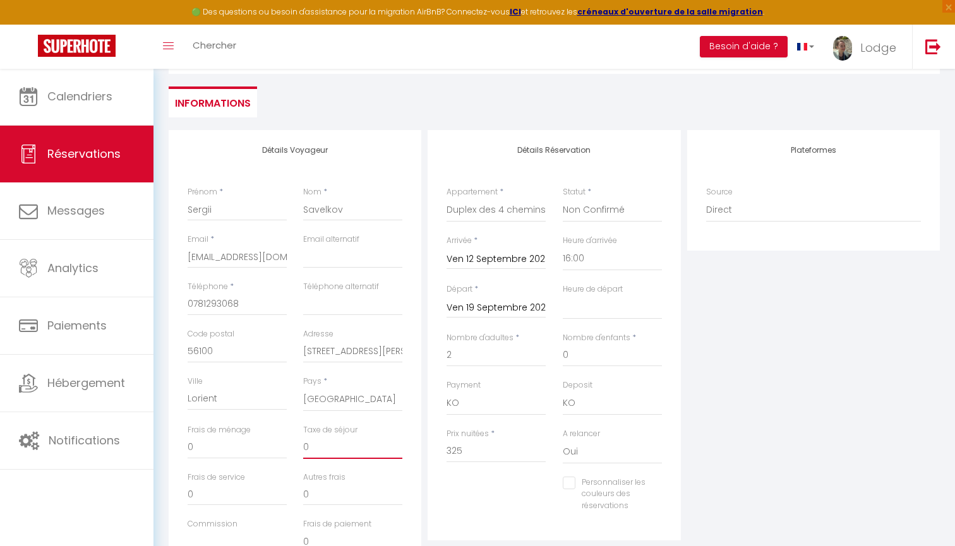
scroll to position [105, 0]
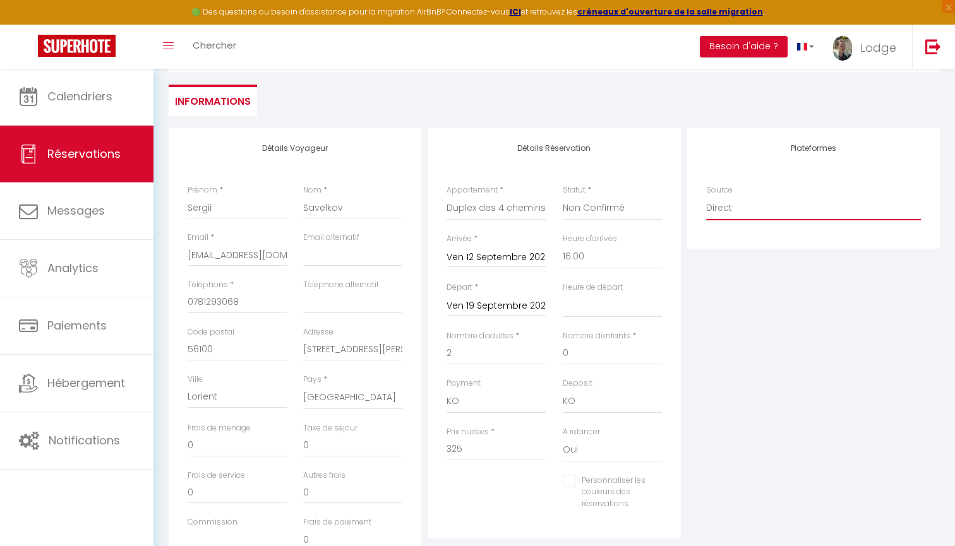
click at [722, 209] on select "Direct [DOMAIN_NAME] [DOMAIN_NAME] Chalet montagne Expedia Gite de [GEOGRAPHIC_…" at bounding box center [813, 208] width 215 height 24
click at [730, 214] on select "Direct [DOMAIN_NAME] [DOMAIN_NAME] Chalet montagne Expedia Gite de [GEOGRAPHIC_…" at bounding box center [813, 208] width 215 height 24
click at [759, 279] on div "Plateformes Source Direct [DOMAIN_NAME] [DOMAIN_NAME] Chalet montagne Expedia G…" at bounding box center [813, 354] width 259 height 452
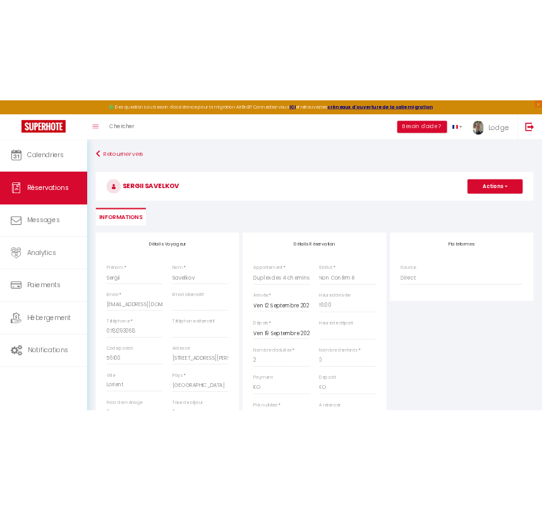
scroll to position [0, 0]
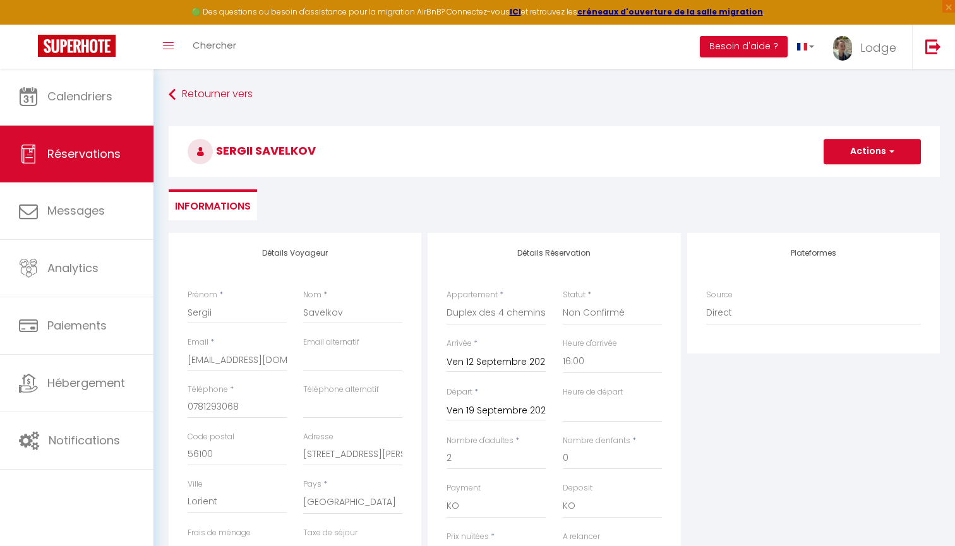
click at [890, 152] on span "button" at bounding box center [890, 151] width 8 height 11
click at [841, 181] on link "Enregistrer" at bounding box center [860, 179] width 100 height 16
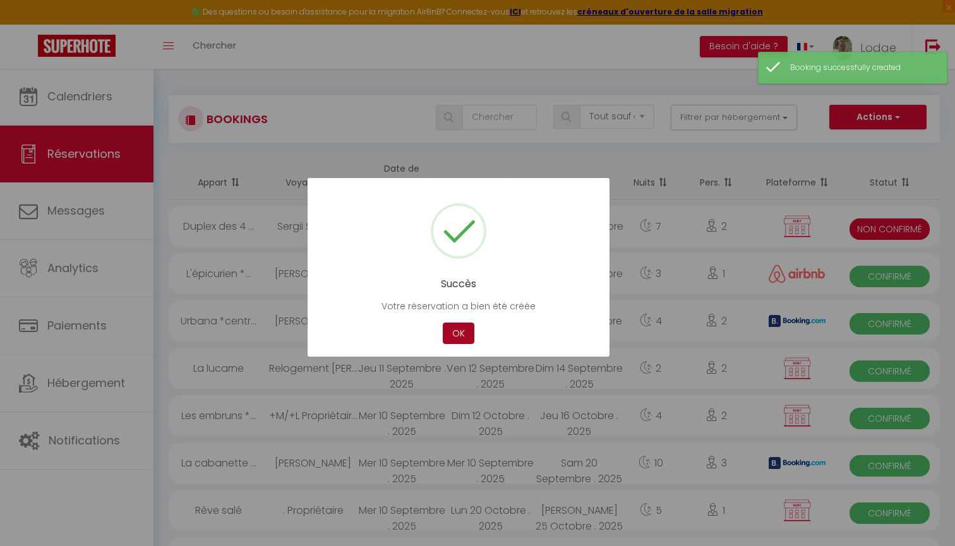
click at [465, 332] on button "OK" at bounding box center [459, 334] width 32 height 22
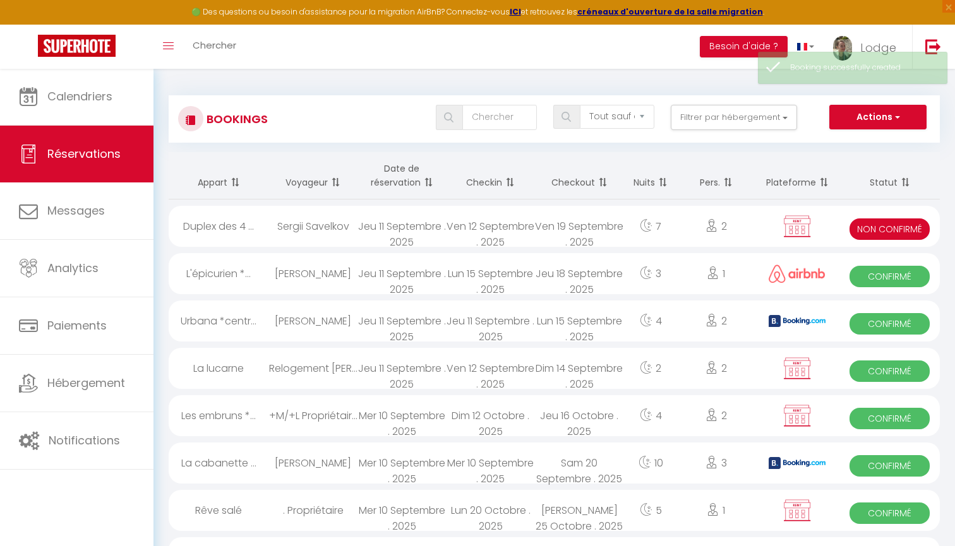
click at [373, 226] on div "Jeu 11 Septembre . 2025" at bounding box center [402, 226] width 88 height 41
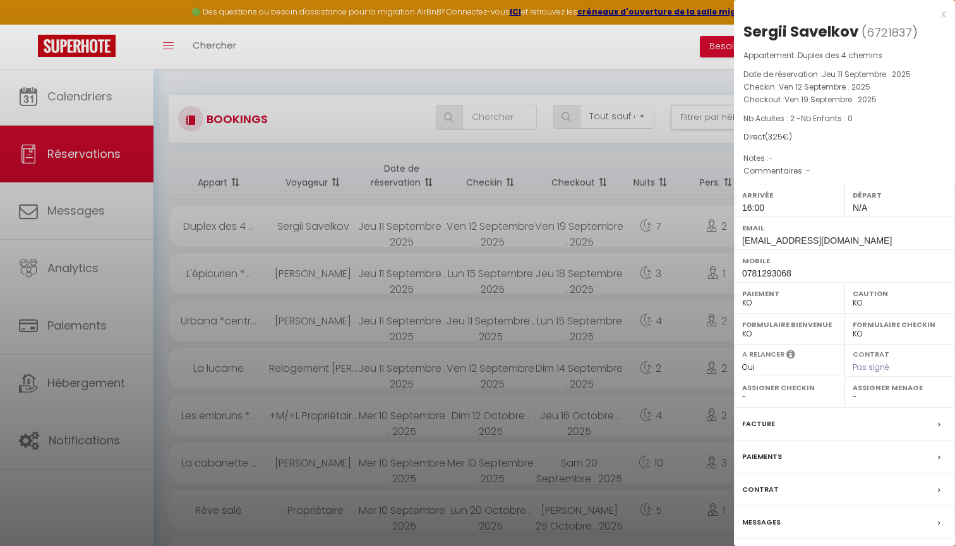
click at [763, 488] on label "Contrat" at bounding box center [760, 489] width 37 height 13
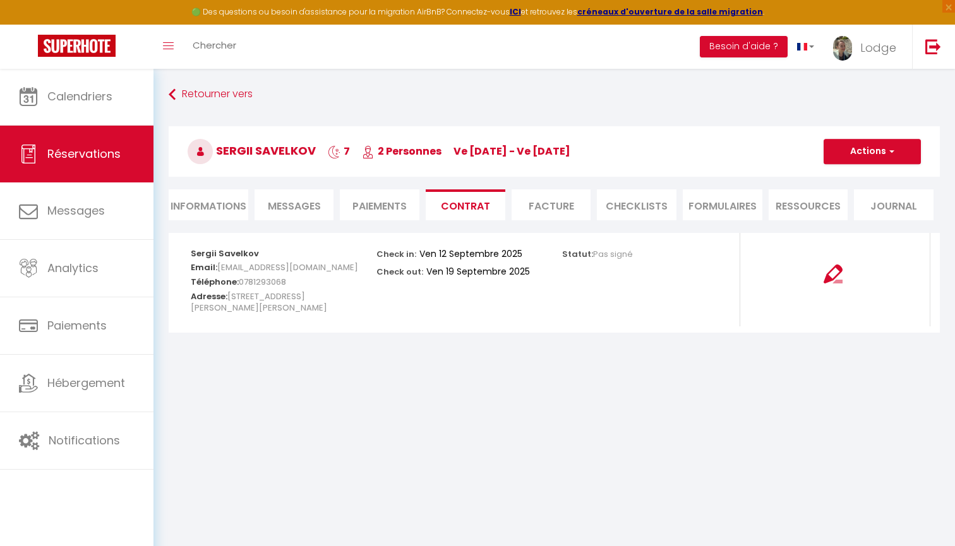
click at [865, 148] on button "Actions" at bounding box center [872, 151] width 97 height 25
click at [851, 196] on link "Envoyer le contrat" at bounding box center [863, 196] width 106 height 16
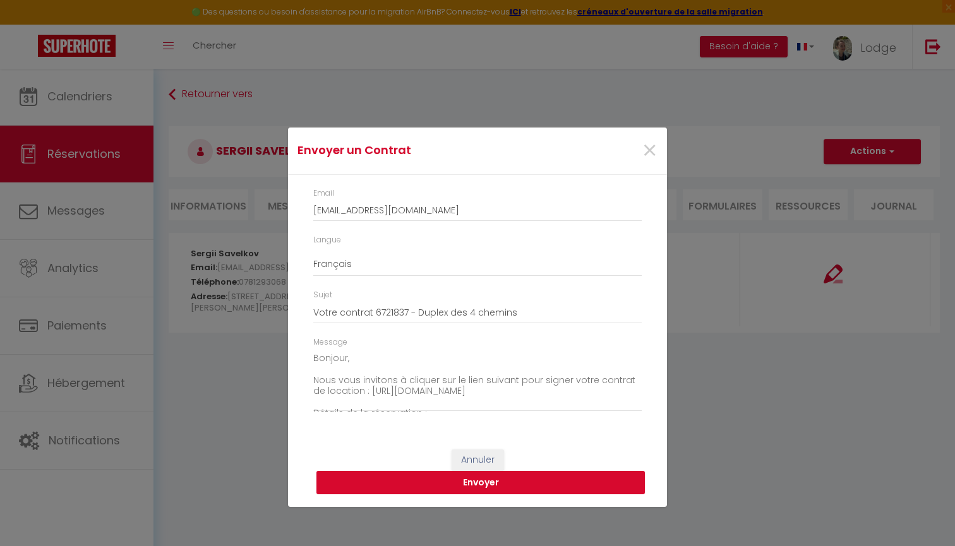
click at [454, 475] on button "Envoyer" at bounding box center [480, 483] width 328 height 24
